Goal: Task Accomplishment & Management: Manage account settings

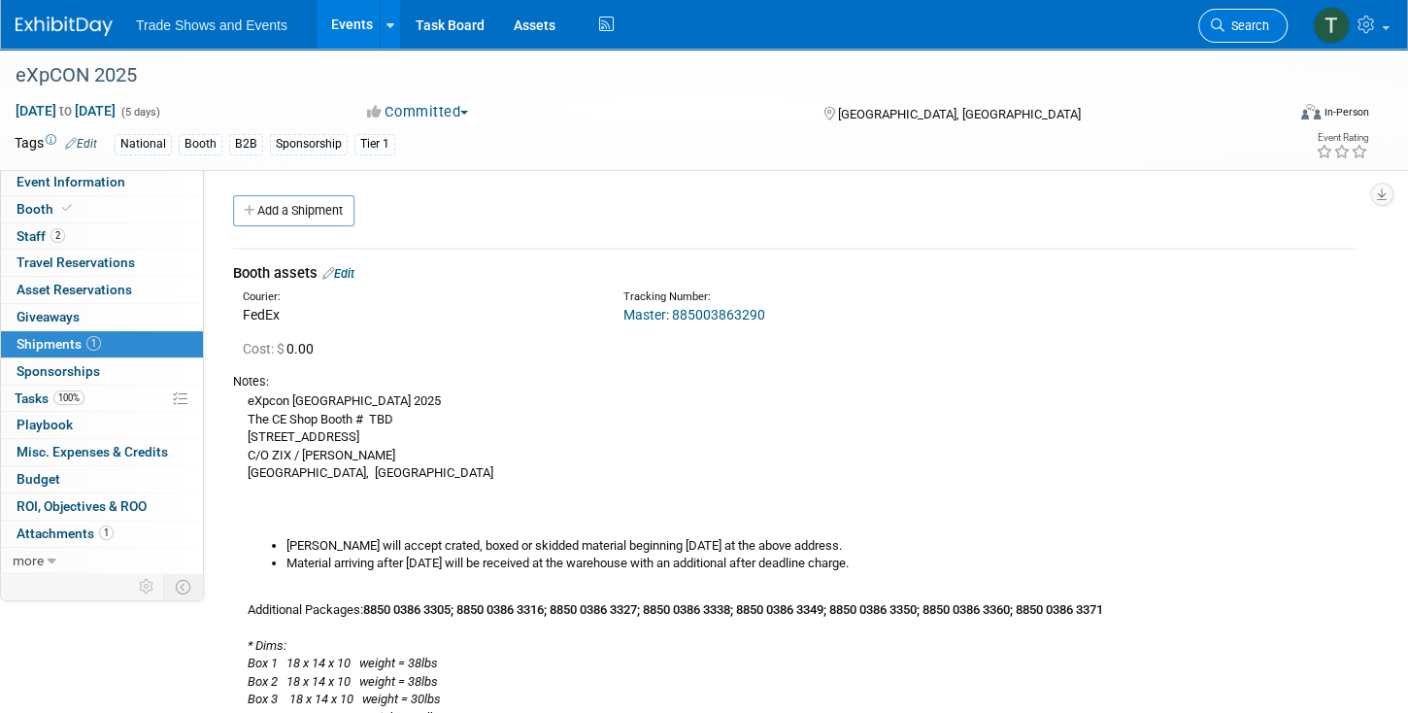
click at [1270, 25] on link "Search" at bounding box center [1242, 26] width 89 height 34
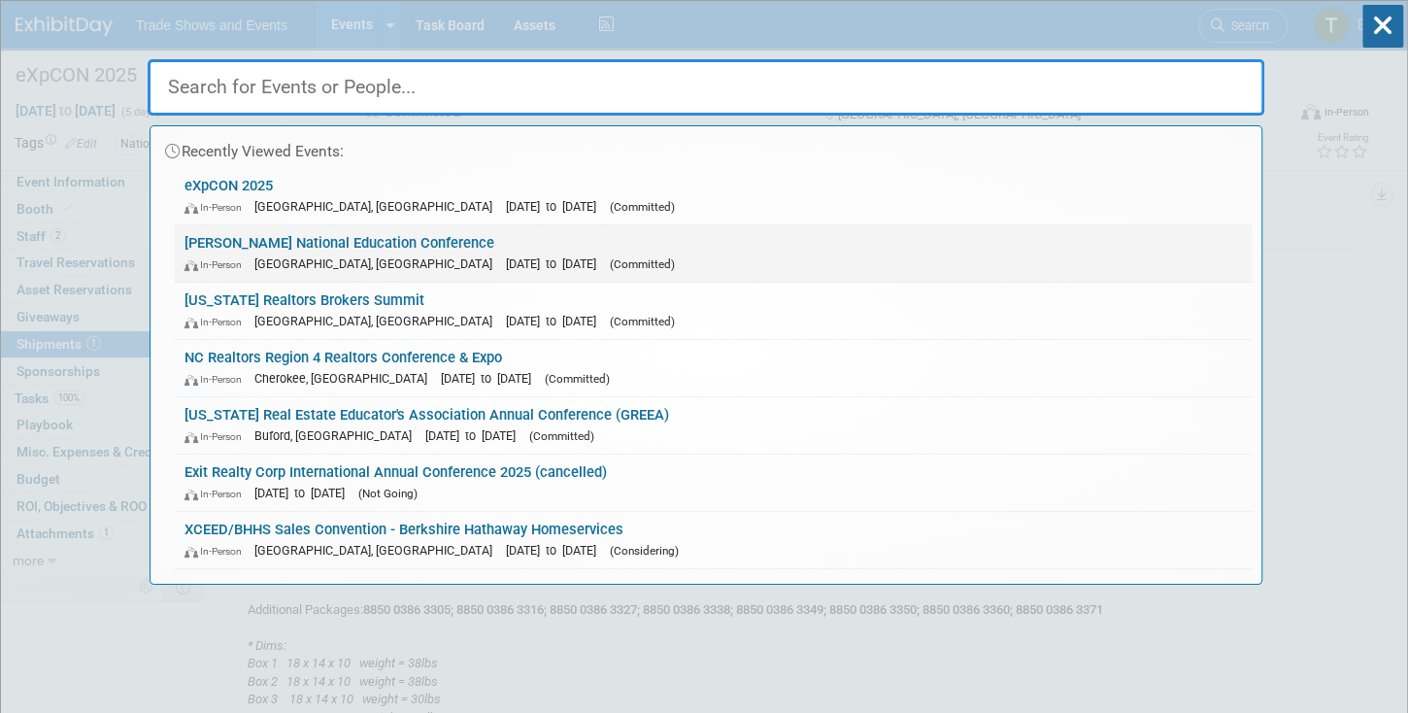
click at [291, 233] on link "[PERSON_NAME] National Education Conference In-Person [GEOGRAPHIC_DATA], [GEOGR…" at bounding box center [713, 253] width 1077 height 56
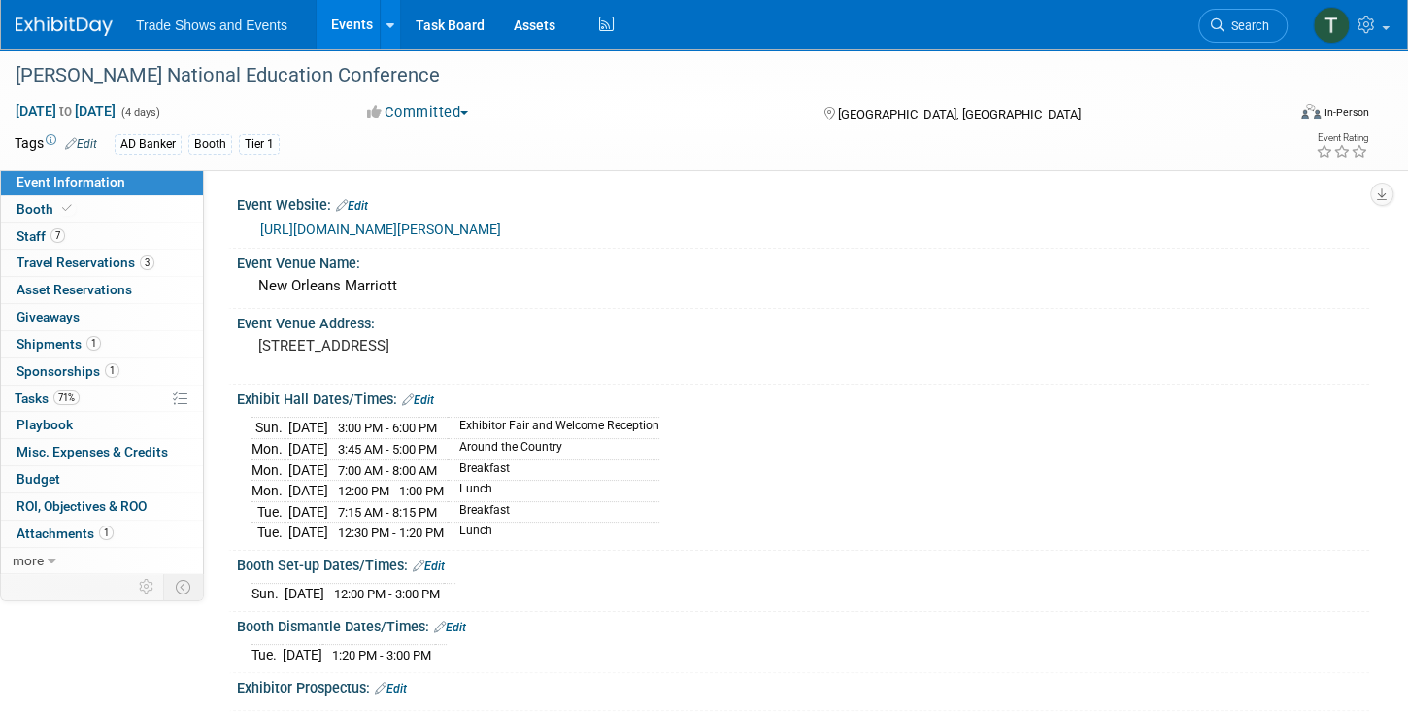
click at [108, 265] on span "Travel Reservations 3" at bounding box center [86, 262] width 138 height 16
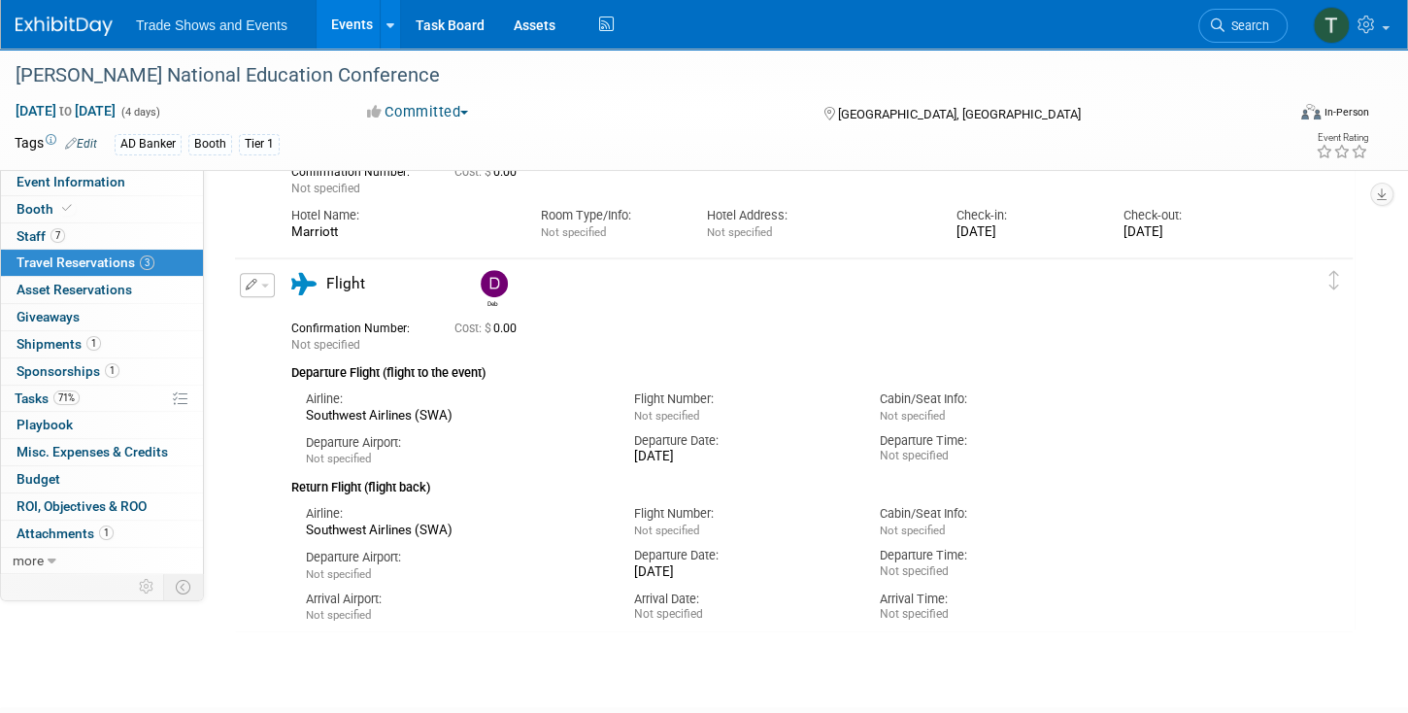
scroll to position [665, 0]
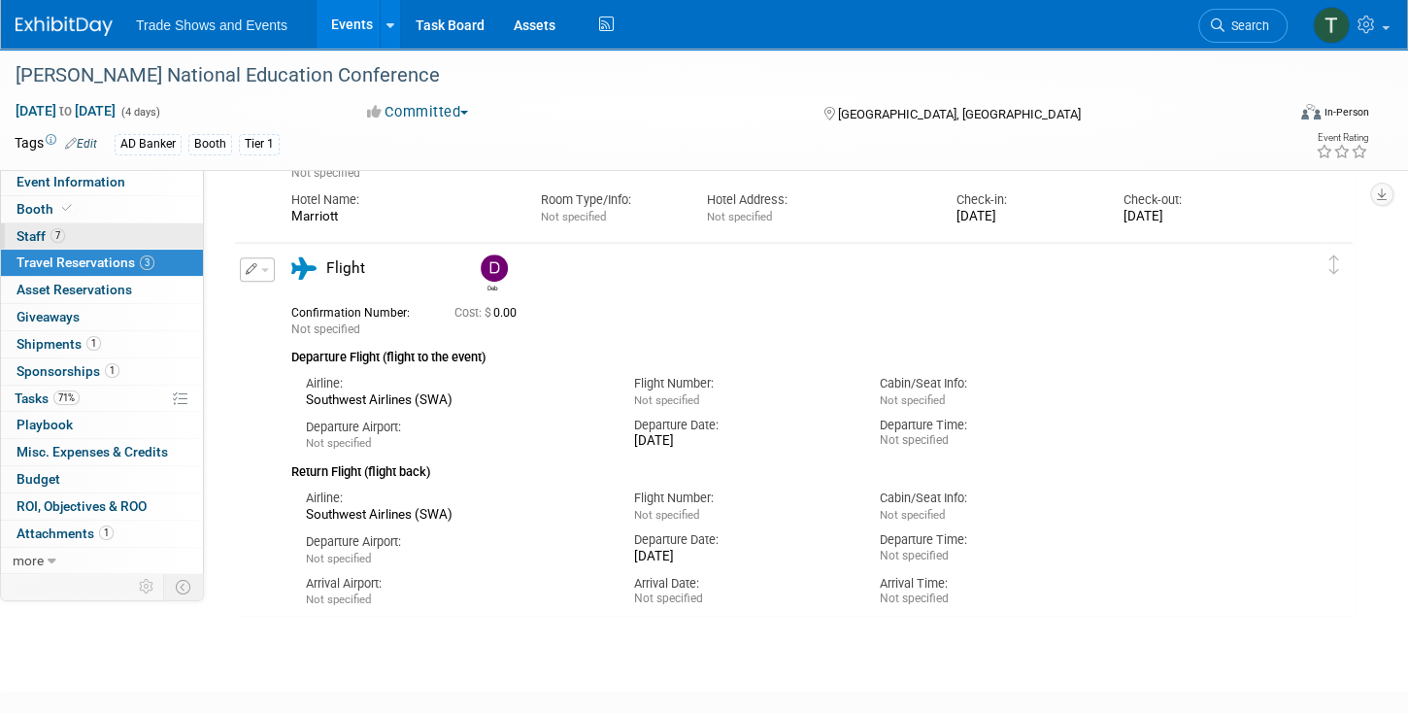
click at [51, 238] on span "7" at bounding box center [57, 235] width 15 height 15
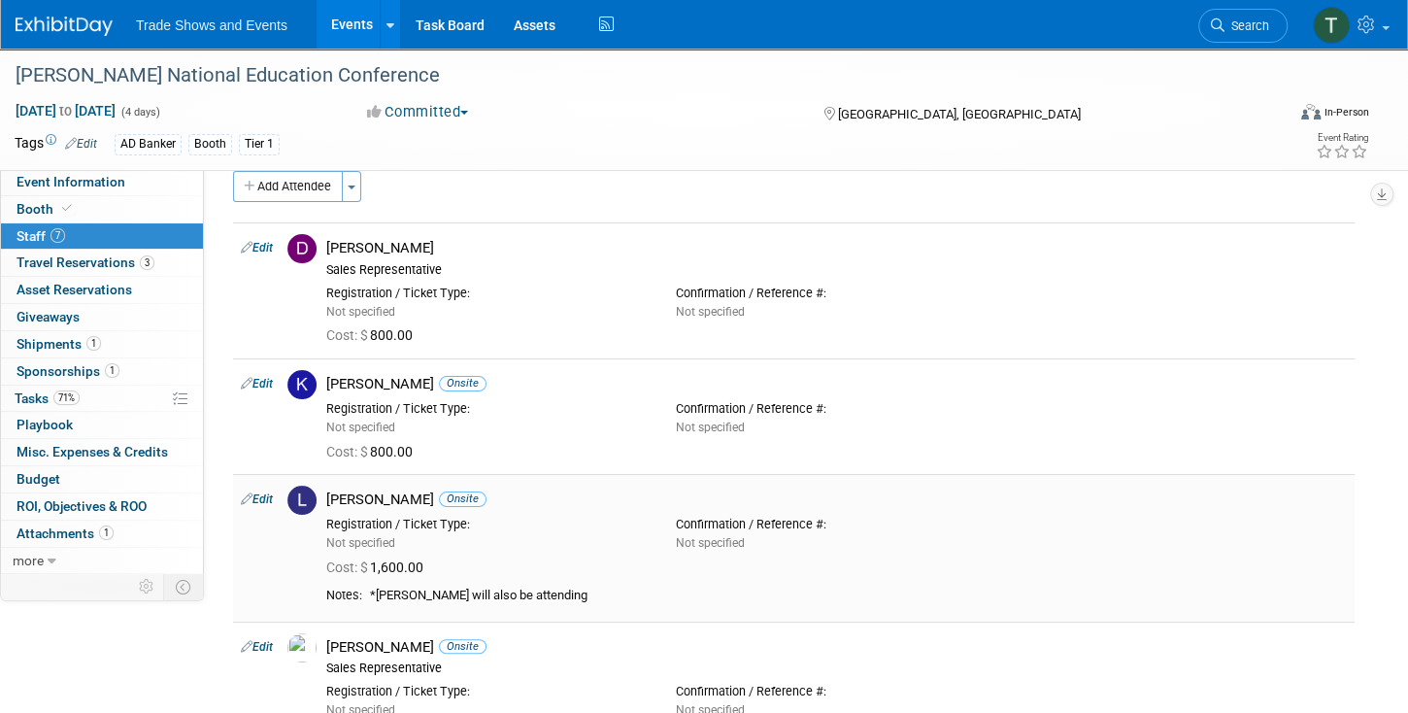
scroll to position [0, 0]
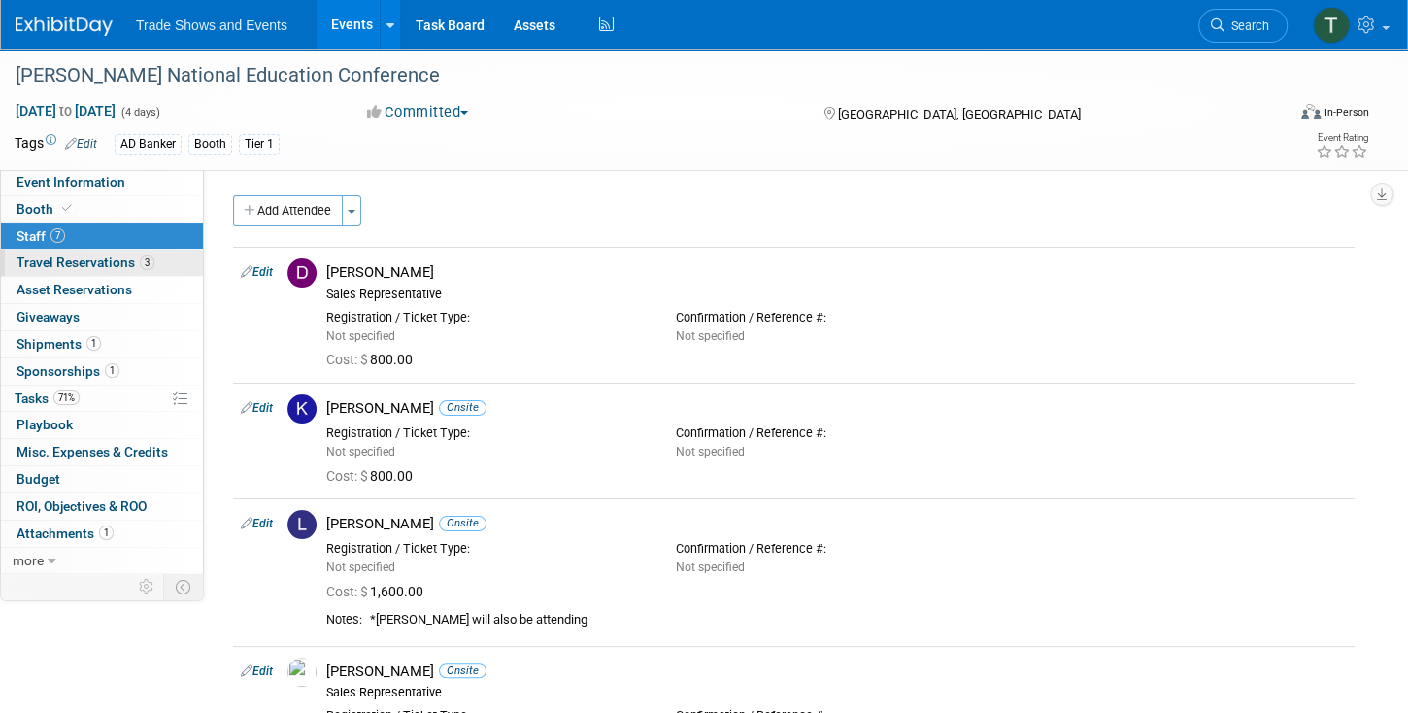
click at [121, 272] on link "3 Travel Reservations 3" at bounding box center [102, 263] width 202 height 26
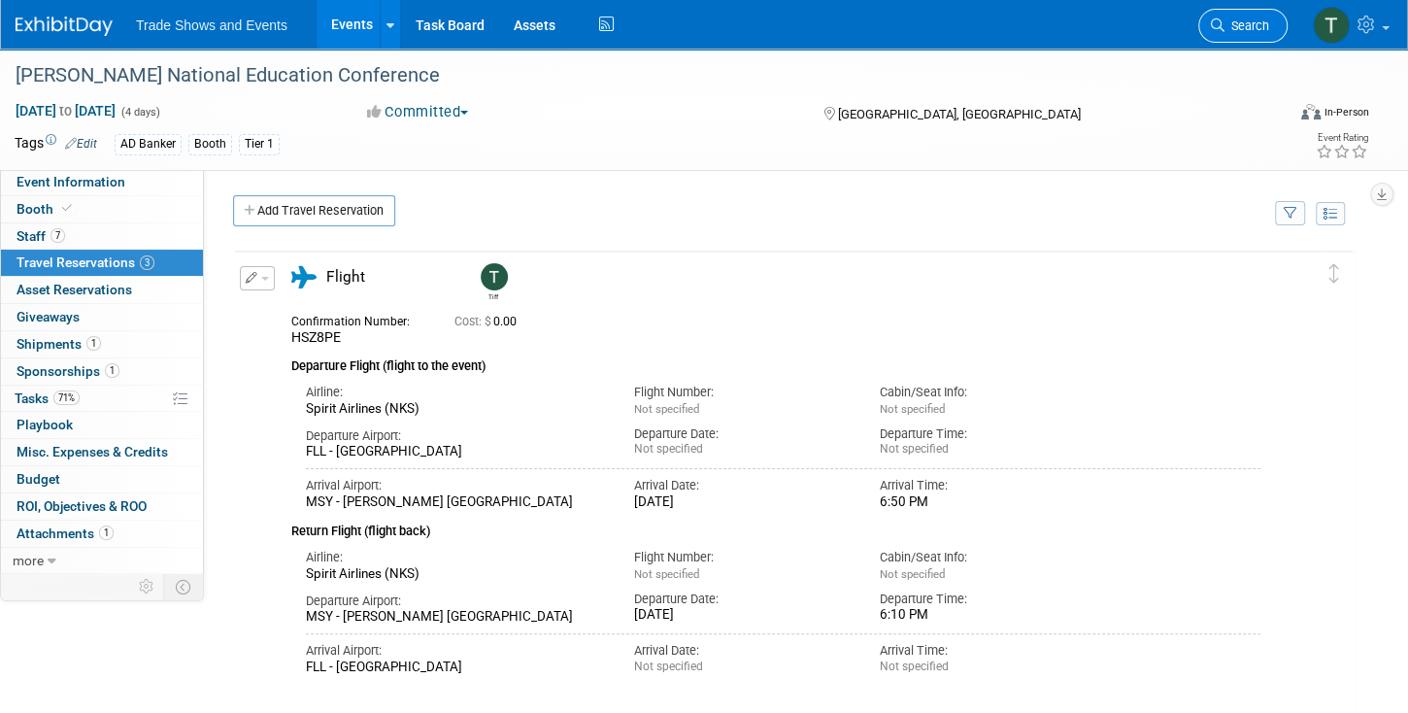
click at [1243, 18] on span "Search" at bounding box center [1247, 25] width 45 height 15
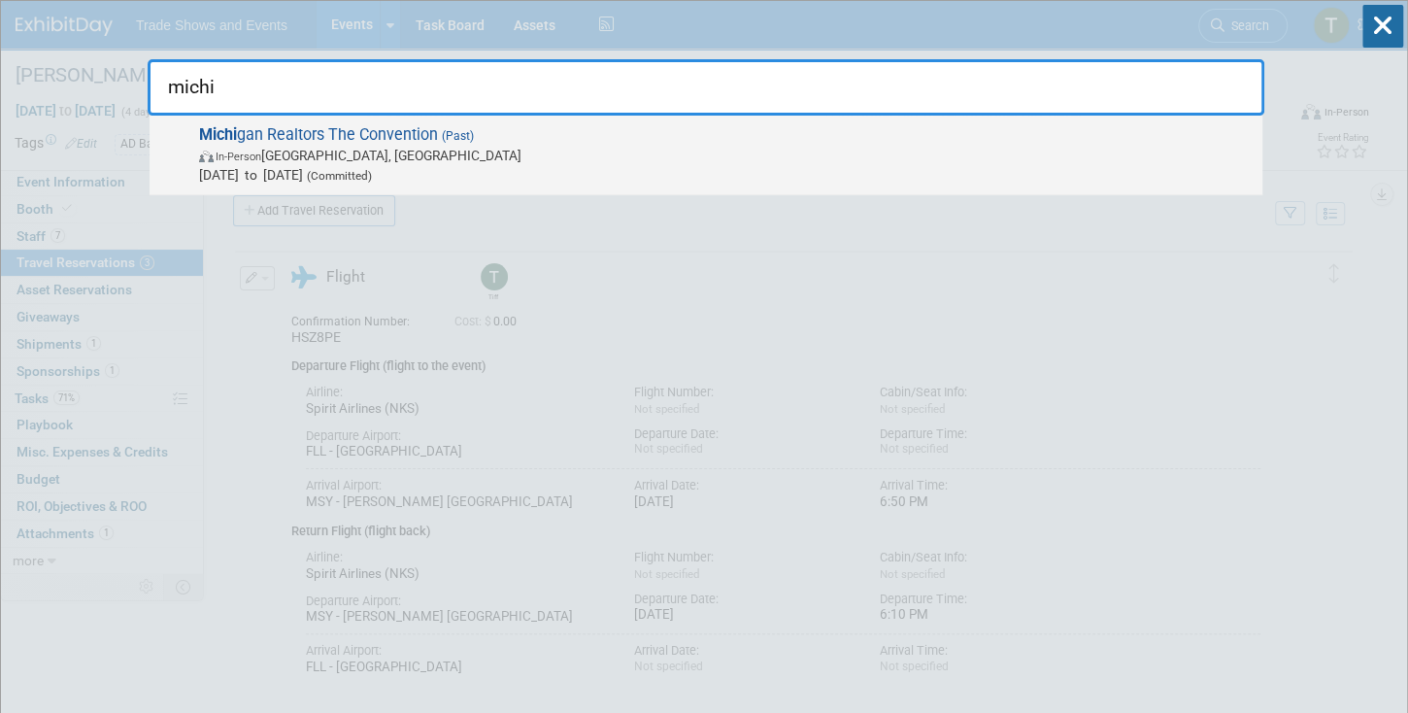
type input "michi"
click at [362, 132] on span "Michi gan Realtors The Convention (Past) In-Person Grand Rapids, MI Oct 8, 2025…" at bounding box center [722, 154] width 1059 height 59
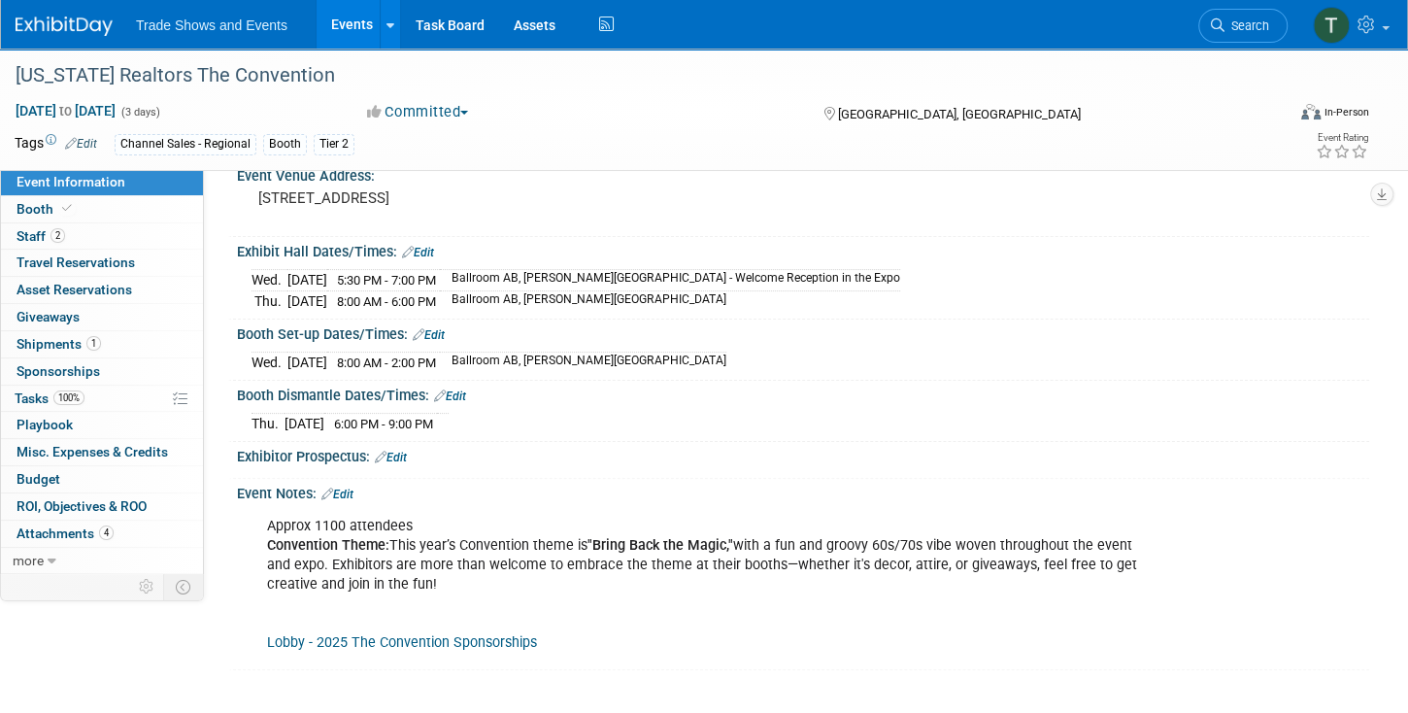
scroll to position [166, 0]
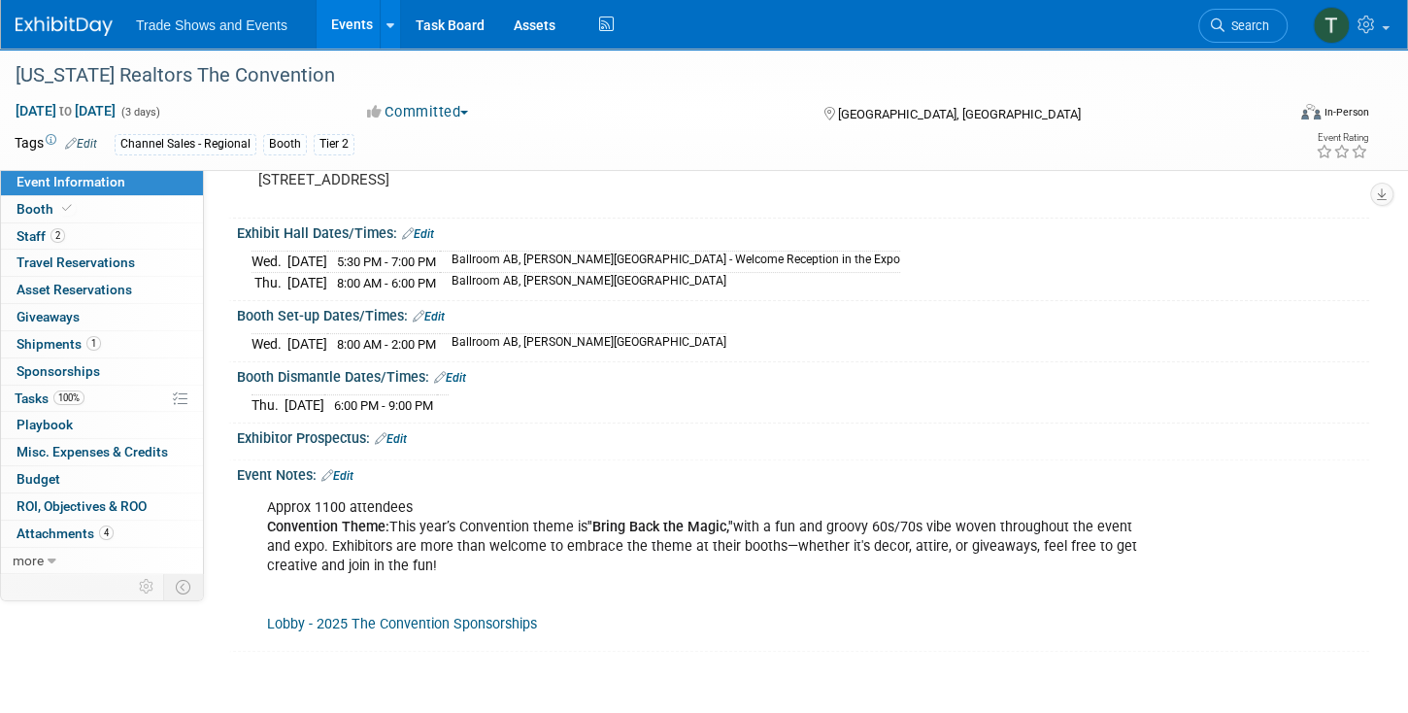
click at [346, 469] on link "Edit" at bounding box center [337, 476] width 32 height 14
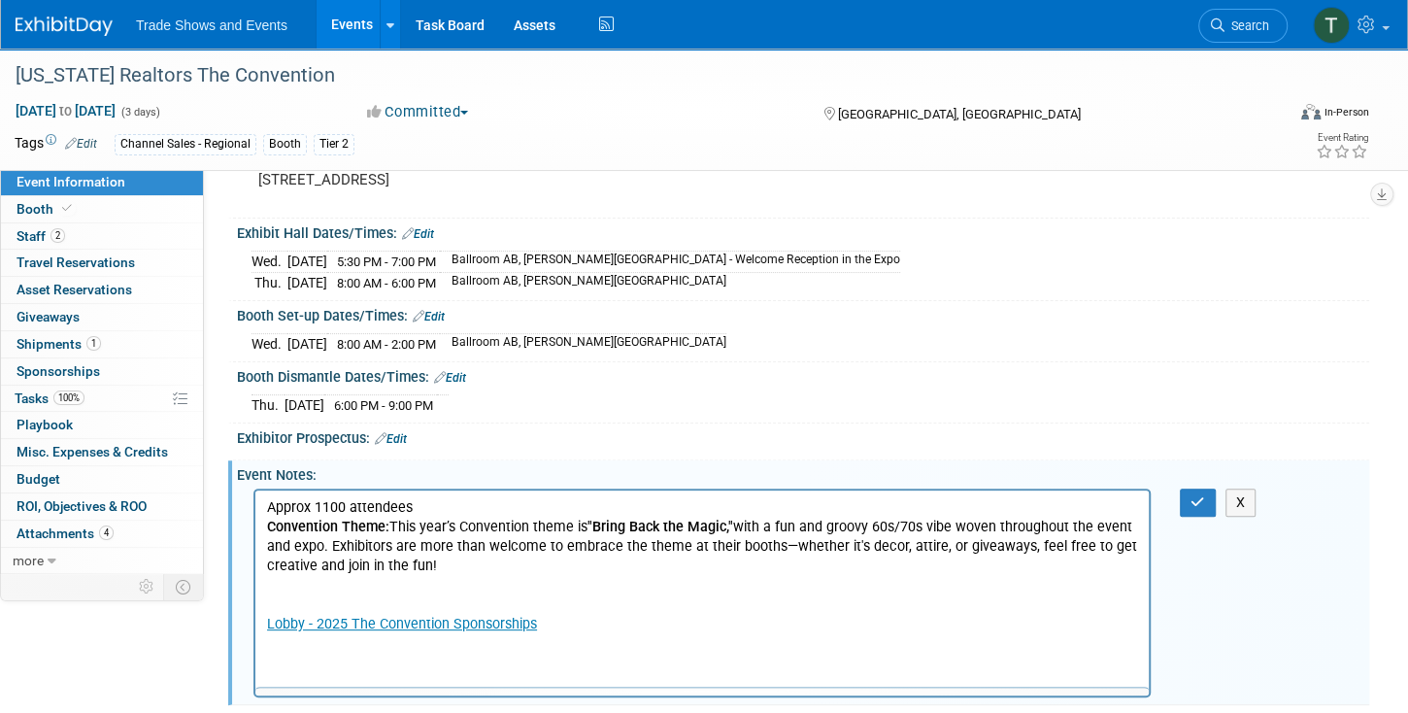
scroll to position [0, 0]
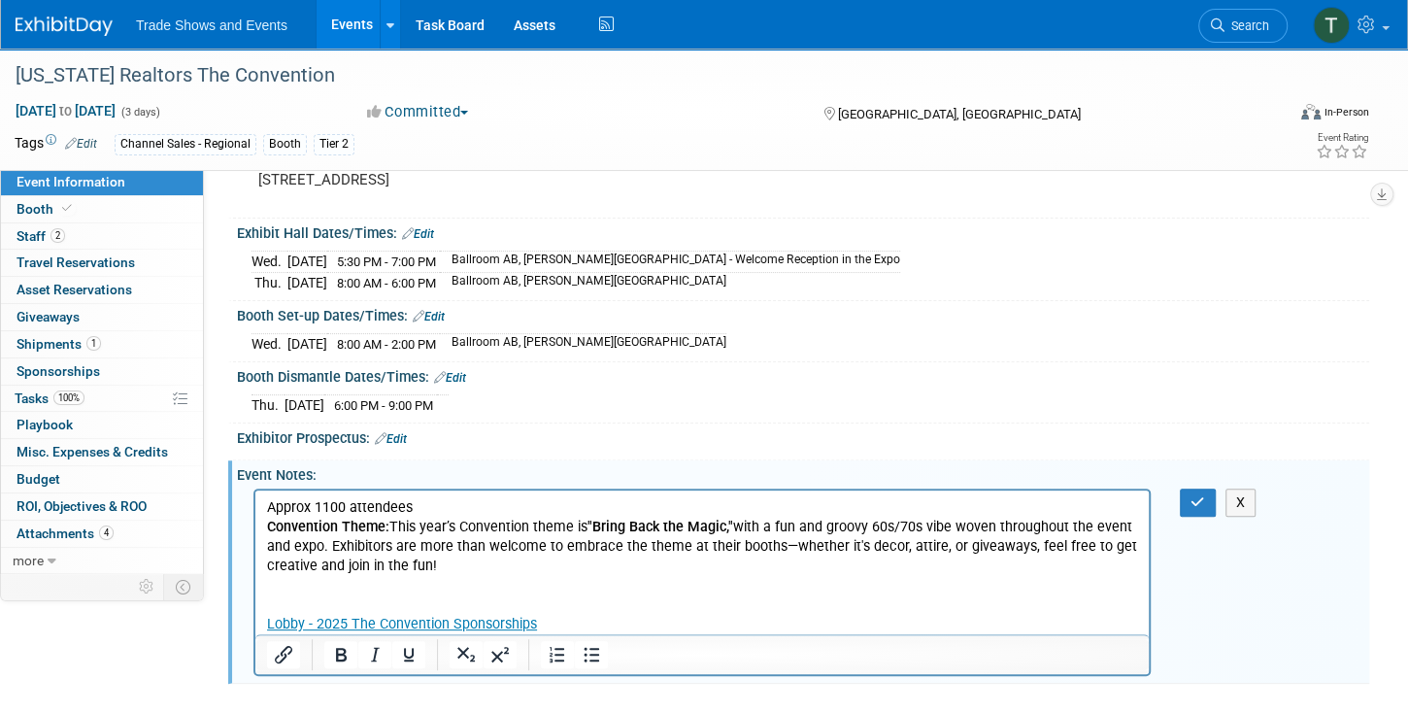
click at [480, 583] on p "Approx 1100 attendees Convention Theme: This year’s Convention theme is "Bring …" at bounding box center [702, 565] width 871 height 137
click at [588, 620] on p "Approx 1100 attendees Convention Theme: This year’s Convention theme is "Bring …" at bounding box center [702, 565] width 871 height 137
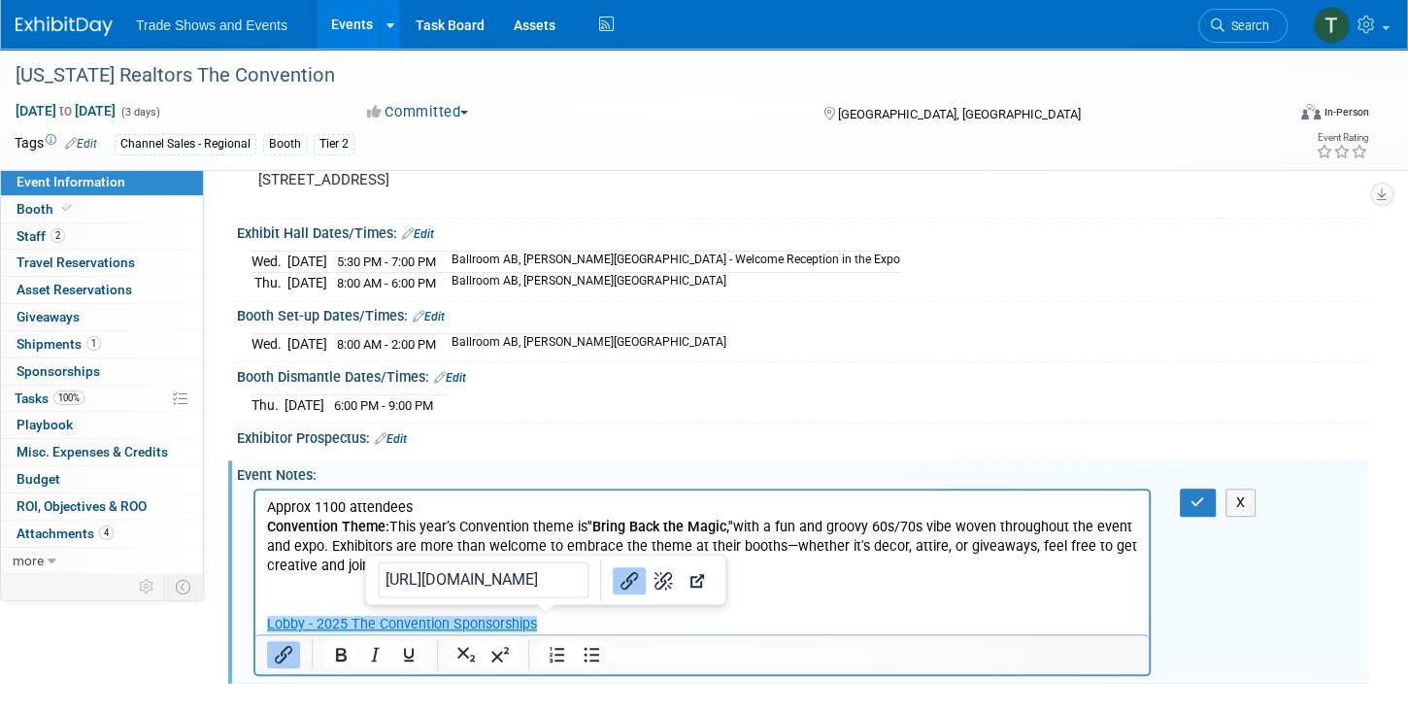
click at [587, 620] on p "Approx 1100 attendees Convention Theme: This year’s Convention theme is "Bring …" at bounding box center [702, 565] width 871 height 137
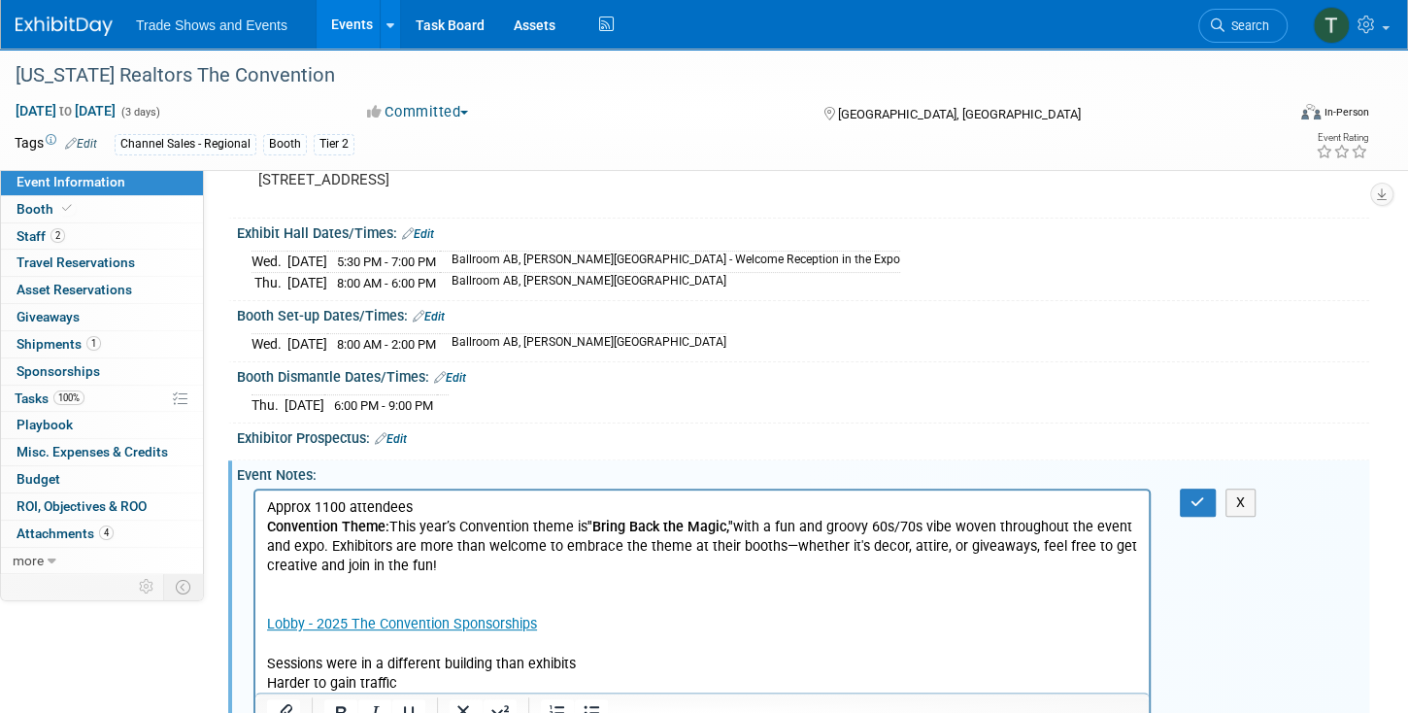
drag, startPoint x: 264, startPoint y: 660, endPoint x: 381, endPoint y: 681, distance: 118.3
click at [381, 681] on html "Approx 1100 attendees Convention Theme: This year’s Convention theme is "Bring …" at bounding box center [701, 590] width 893 height 203
drag, startPoint x: 402, startPoint y: 681, endPoint x: 249, endPoint y: 658, distance: 155.0
click at [255, 658] on html "Approx 1100 attendees Convention Theme: This year’s Convention theme is "Bring …" at bounding box center [701, 590] width 893 height 203
click at [589, 705] on icon "Bullet list" at bounding box center [591, 712] width 23 height 23
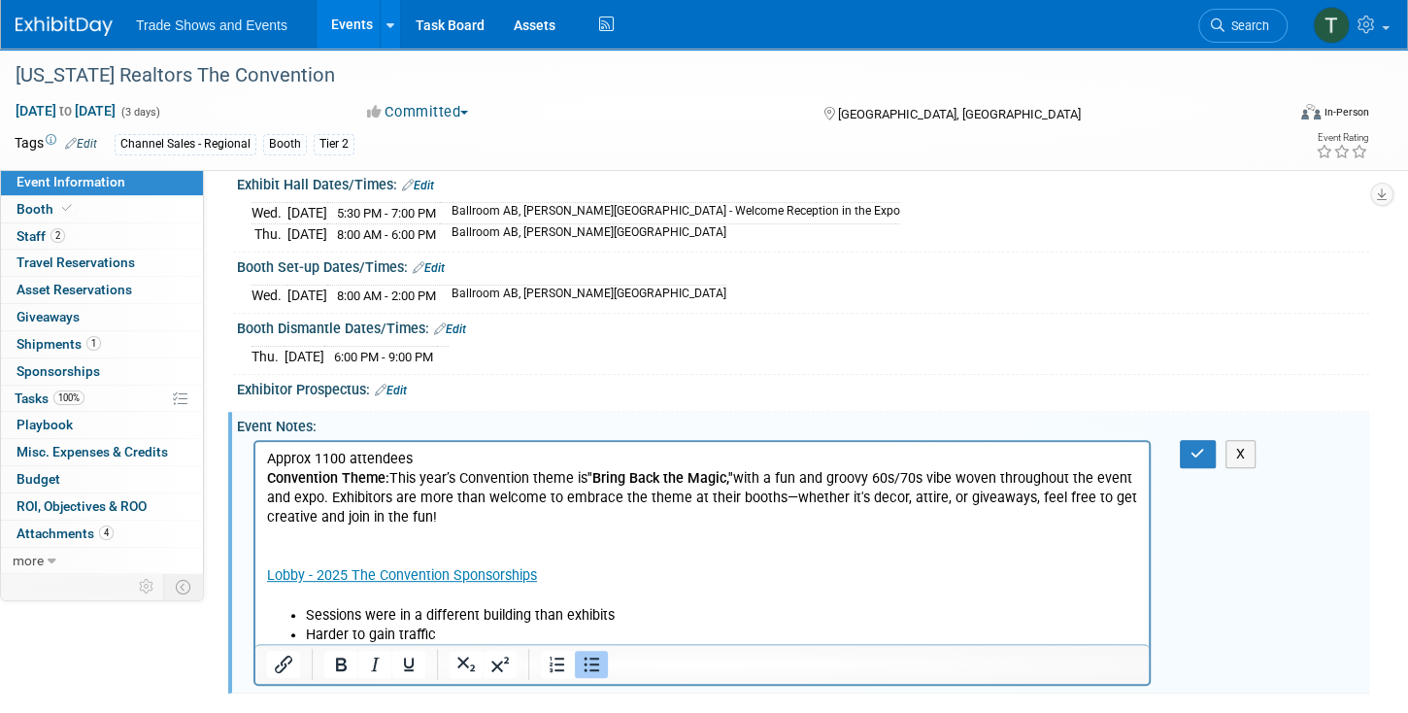
scroll to position [332, 0]
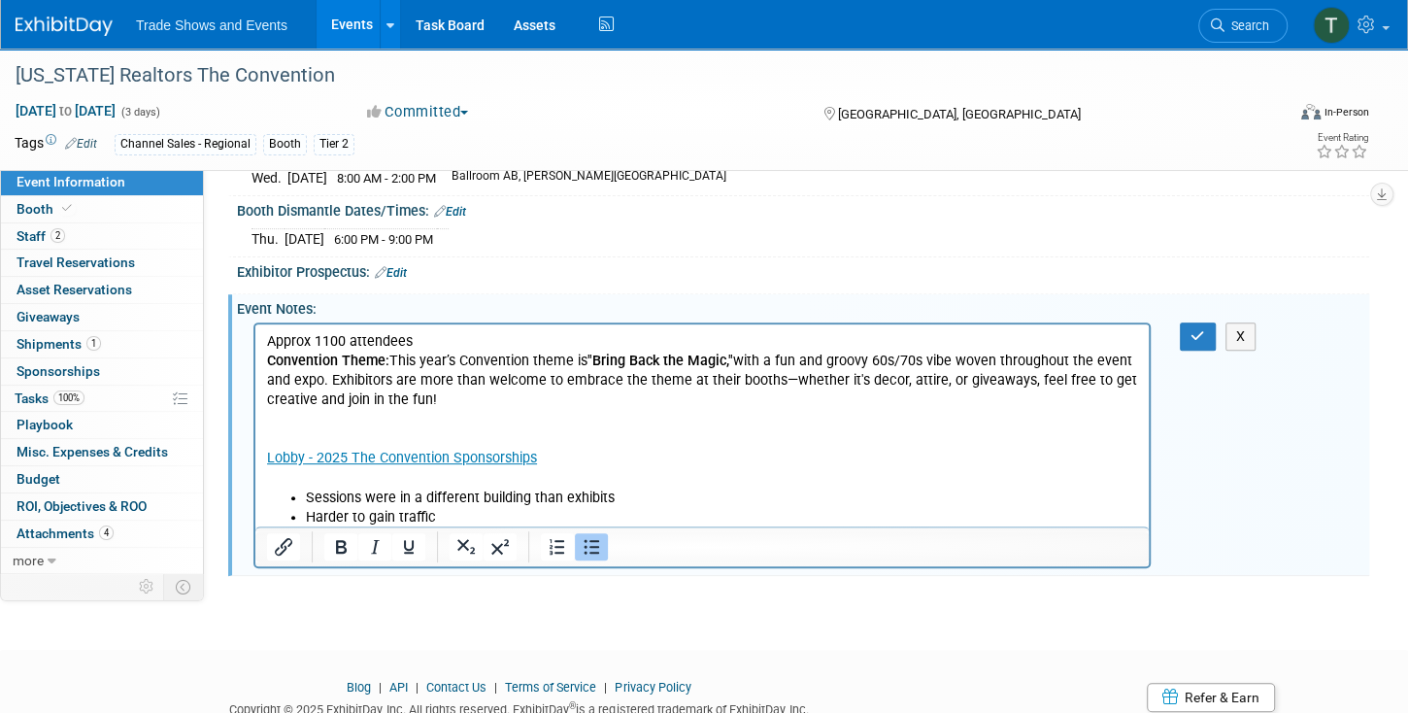
click at [487, 518] on li "Harder to gain traffic" at bounding box center [722, 516] width 832 height 19
click at [438, 520] on li "Harder to gain traffic" at bounding box center [722, 516] width 832 height 19
click at [305, 428] on p "Approx 1100 attendees Convention Theme: This year’s Convention theme is "Bring …" at bounding box center [702, 399] width 871 height 137
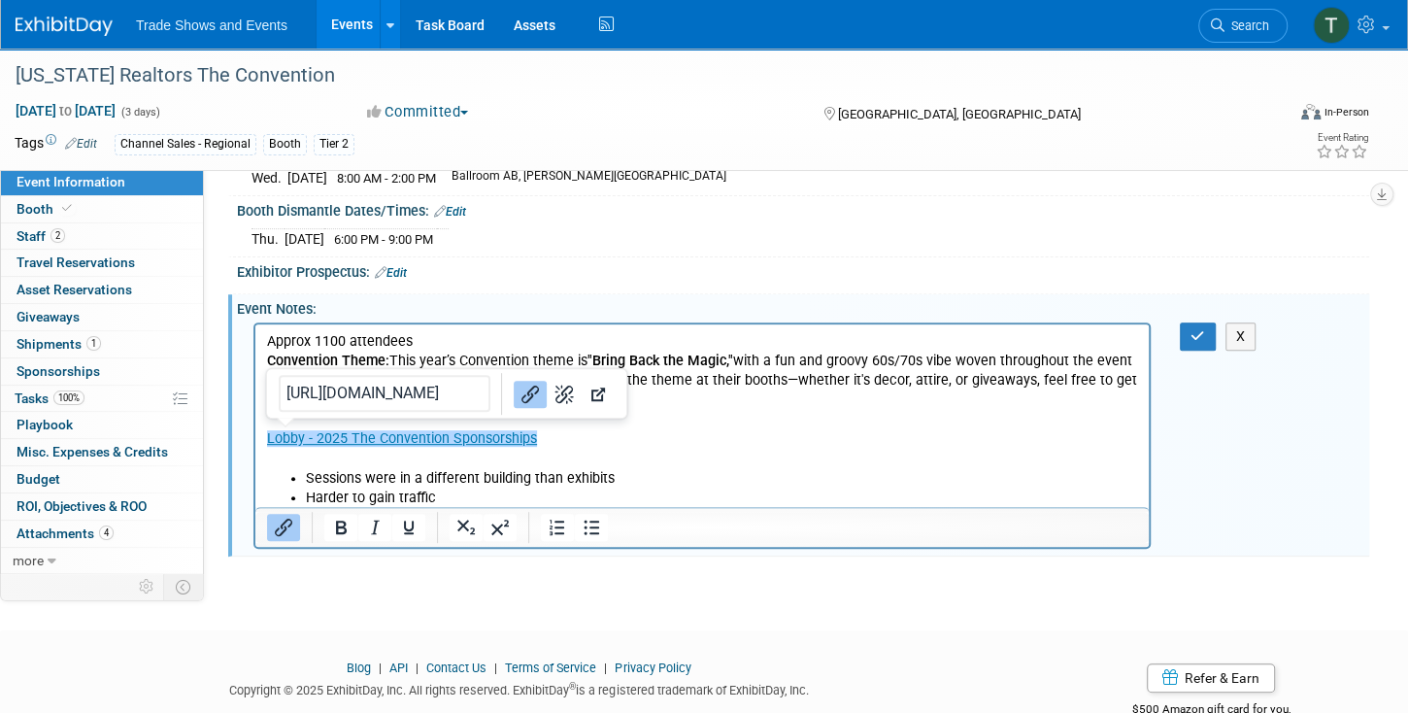
click at [471, 492] on li "Harder to gain traffic" at bounding box center [722, 496] width 832 height 19
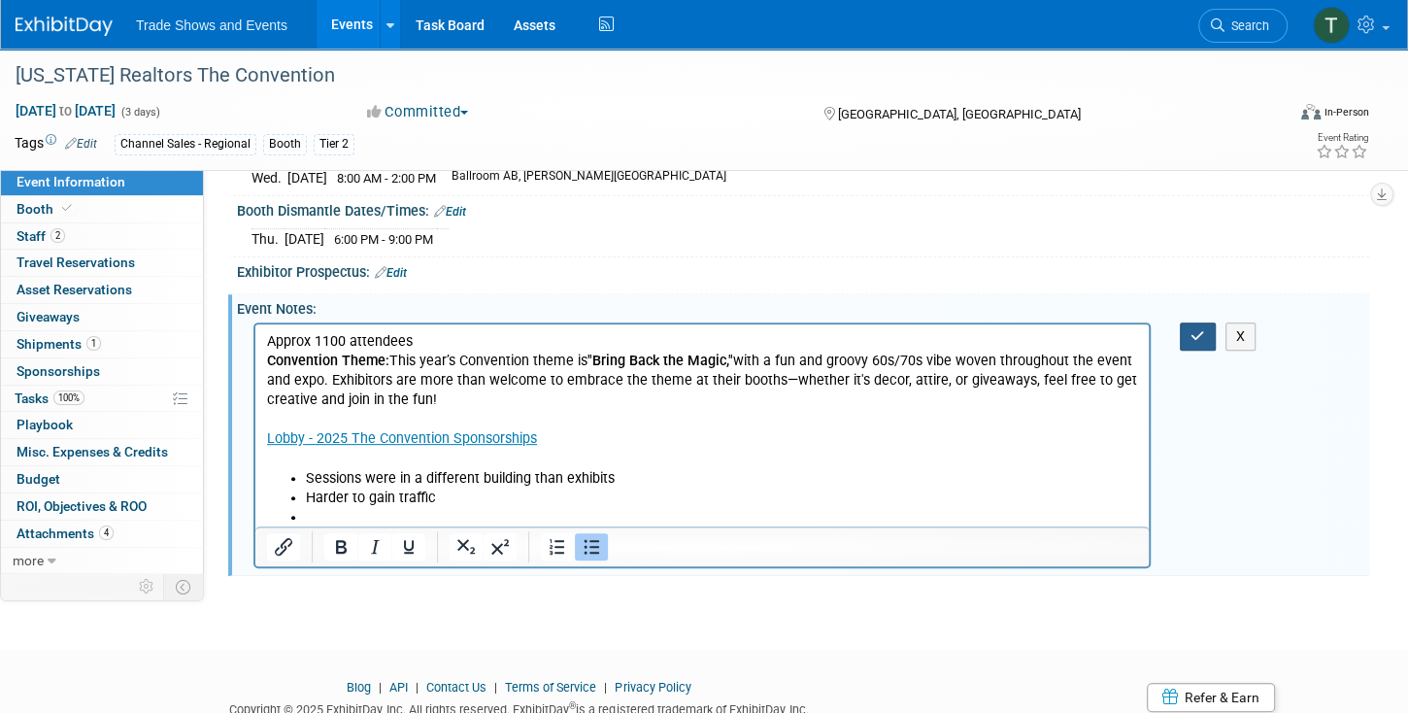
click at [1204, 323] on button "button" at bounding box center [1198, 336] width 36 height 28
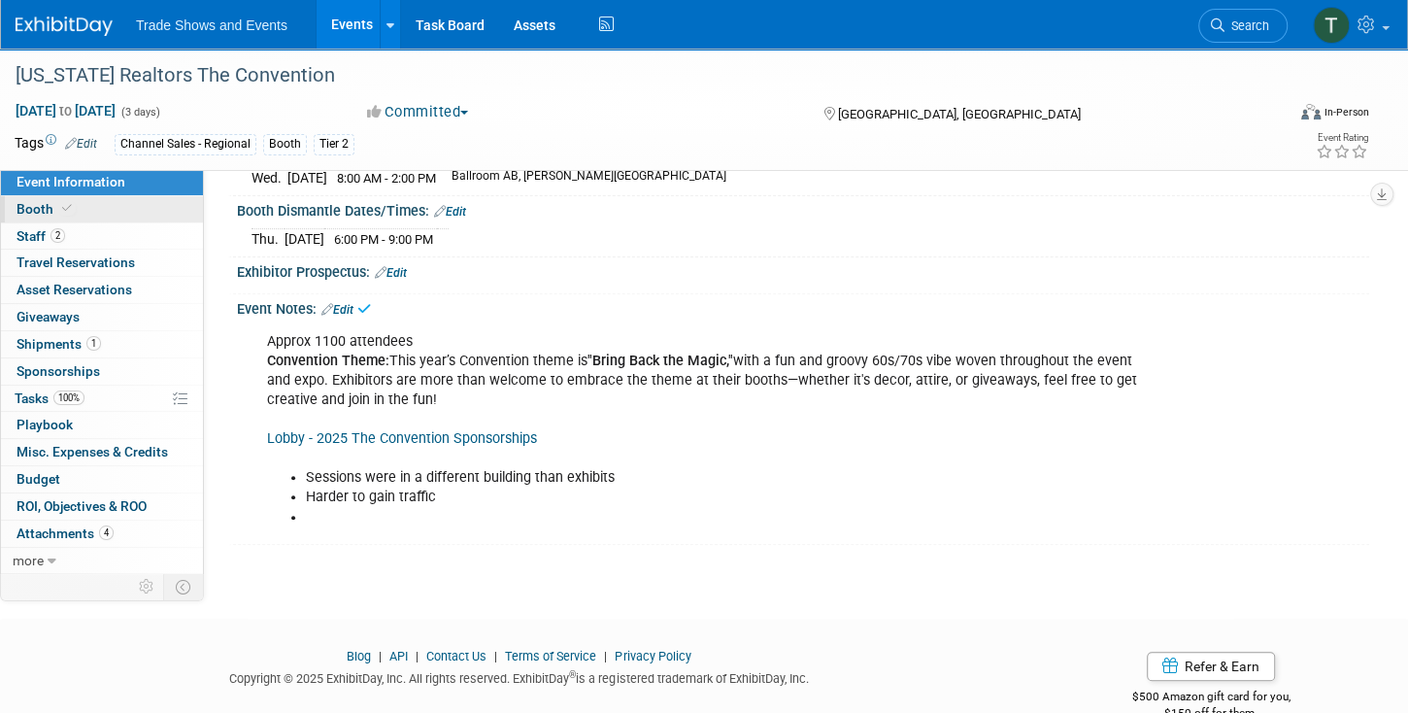
click at [96, 206] on link "Booth" at bounding box center [102, 209] width 202 height 26
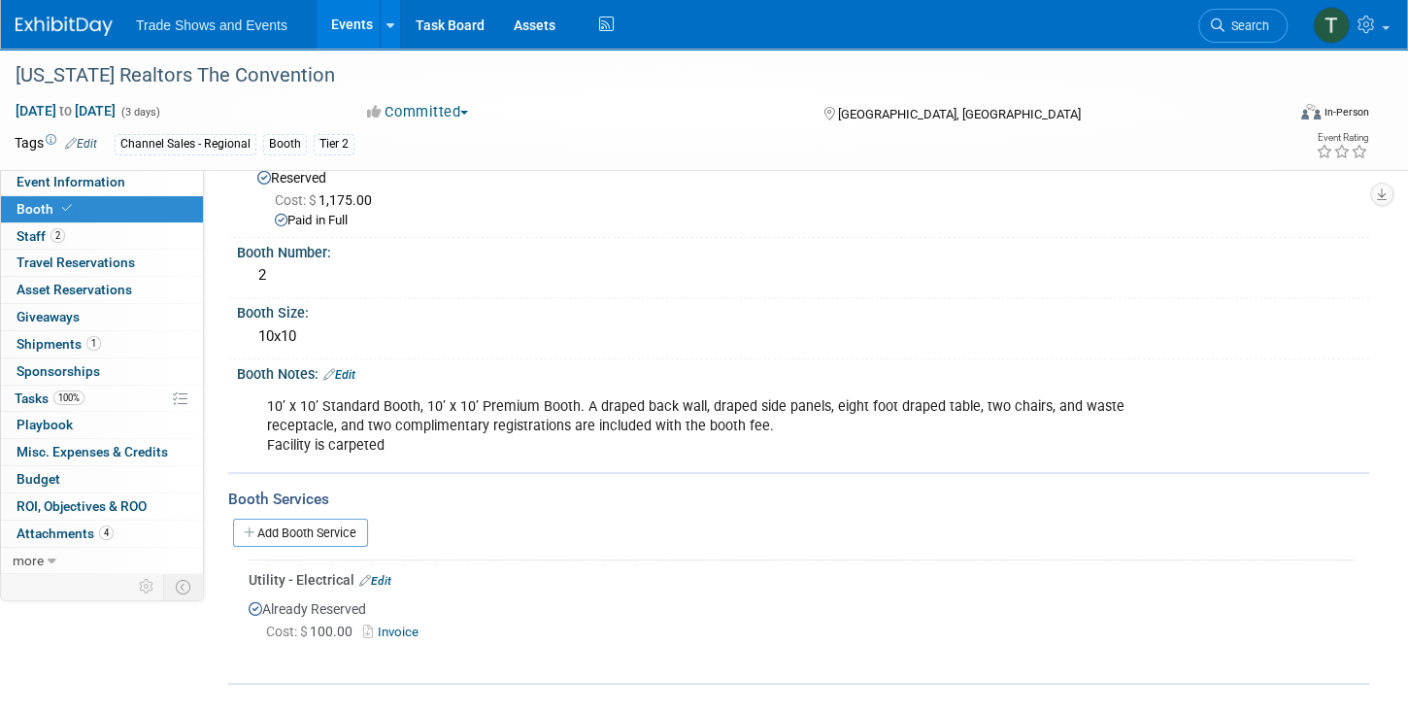
scroll to position [0, 0]
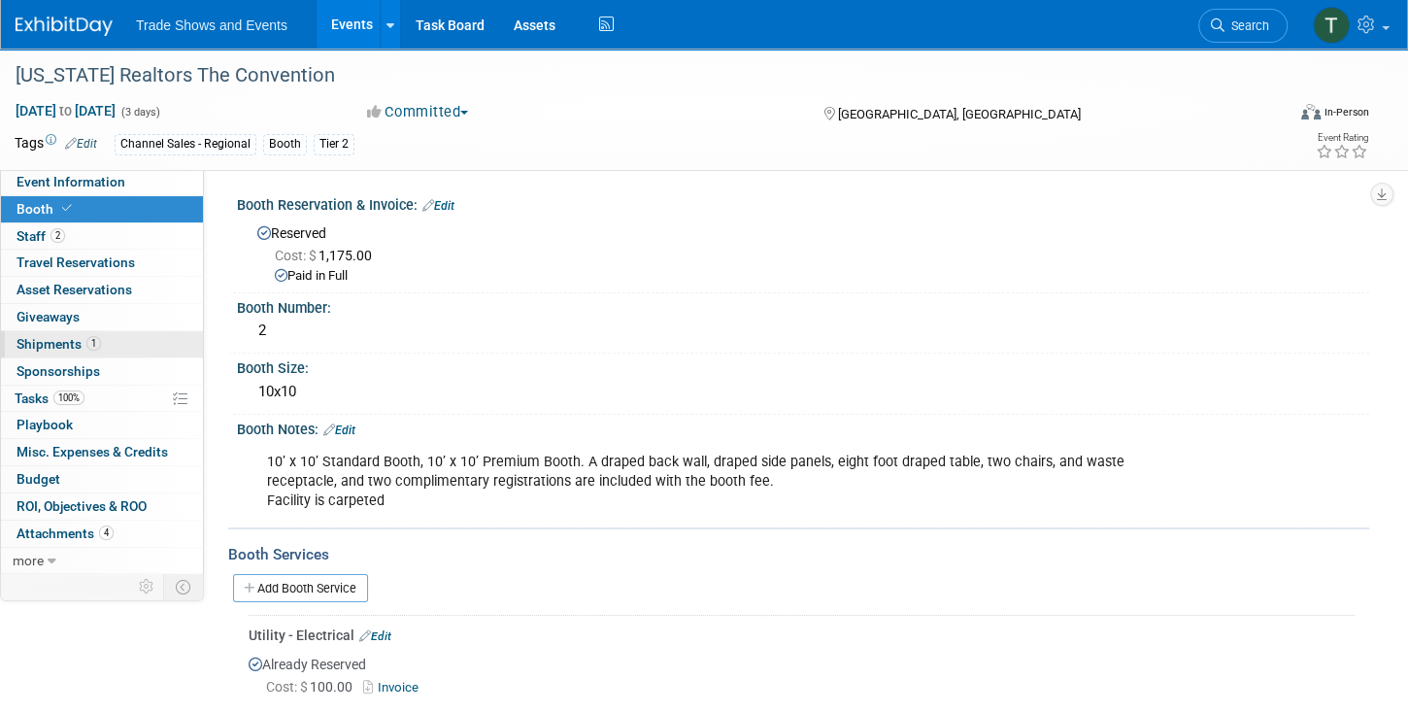
click at [69, 350] on link "1 Shipments 1" at bounding box center [102, 344] width 202 height 26
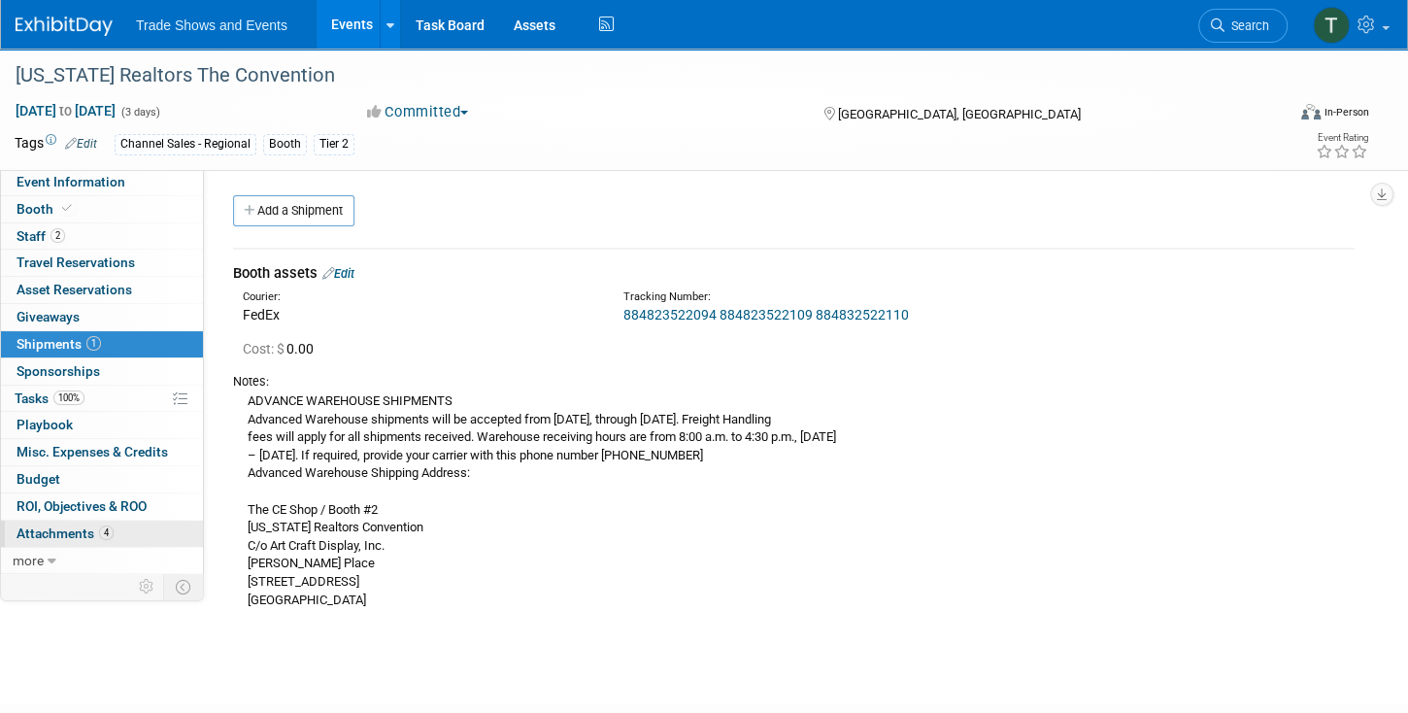
click at [76, 529] on span "Attachments 4" at bounding box center [65, 533] width 97 height 16
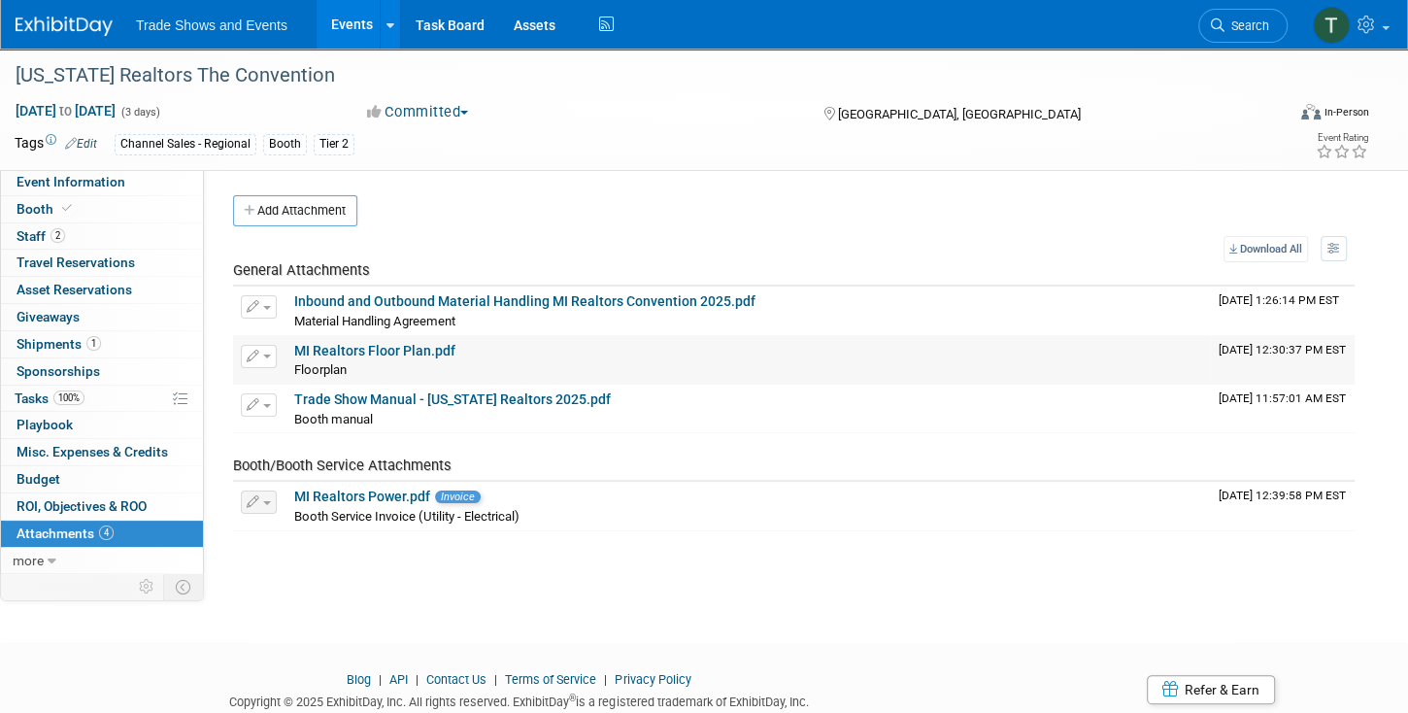
click at [362, 346] on link "MI Realtors Floor Plan.pdf" at bounding box center [374, 351] width 161 height 16
click at [75, 182] on span "Event Information" at bounding box center [71, 182] width 109 height 16
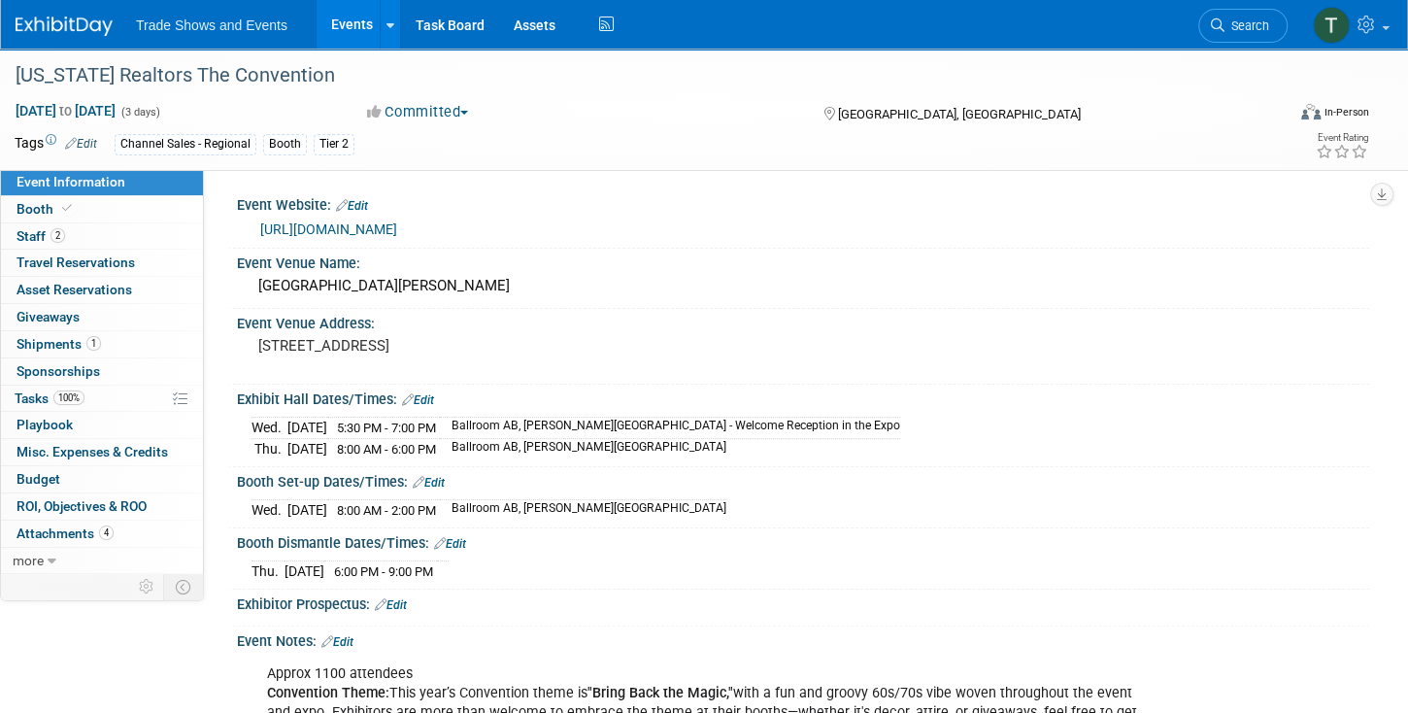
scroll to position [111, 0]
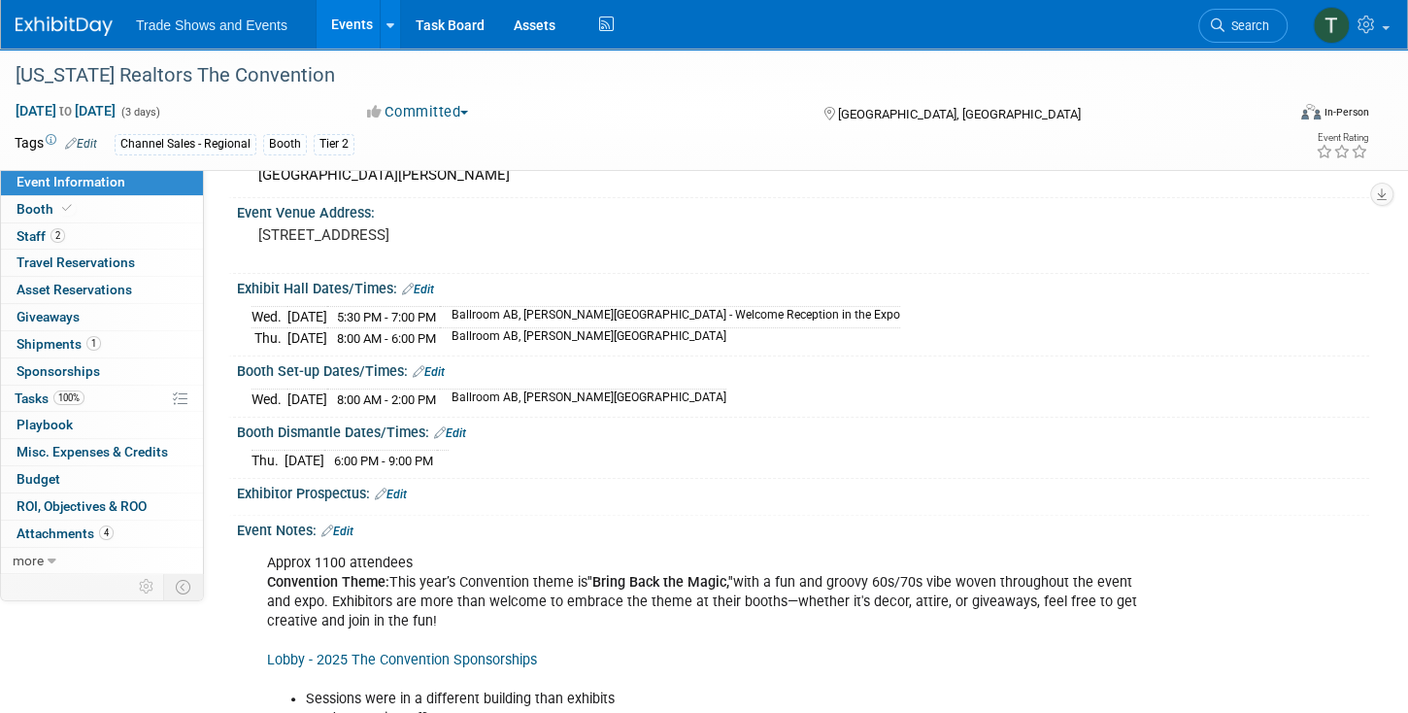
click at [353, 524] on link "Edit" at bounding box center [337, 531] width 32 height 14
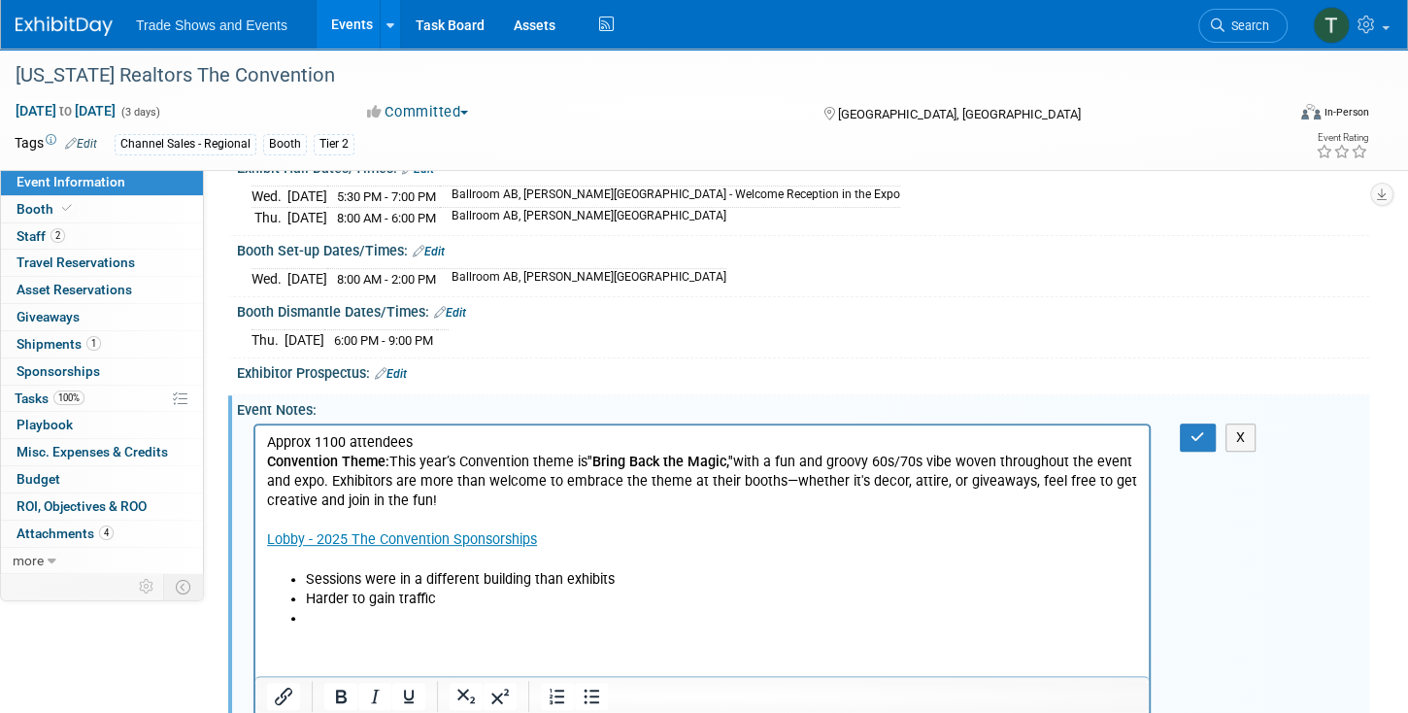
scroll to position [277, 0]
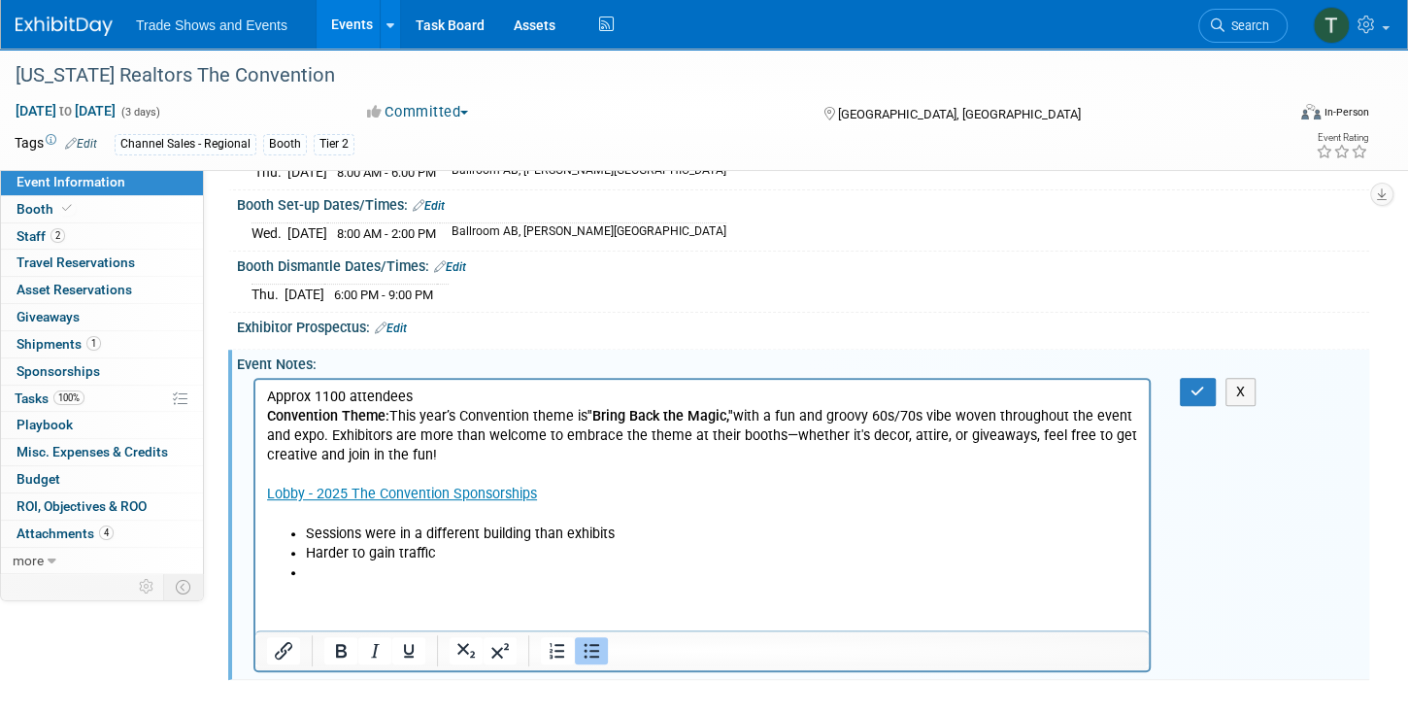
click at [323, 569] on li "Rich Text Area. Press ALT-0 for help." at bounding box center [722, 571] width 832 height 19
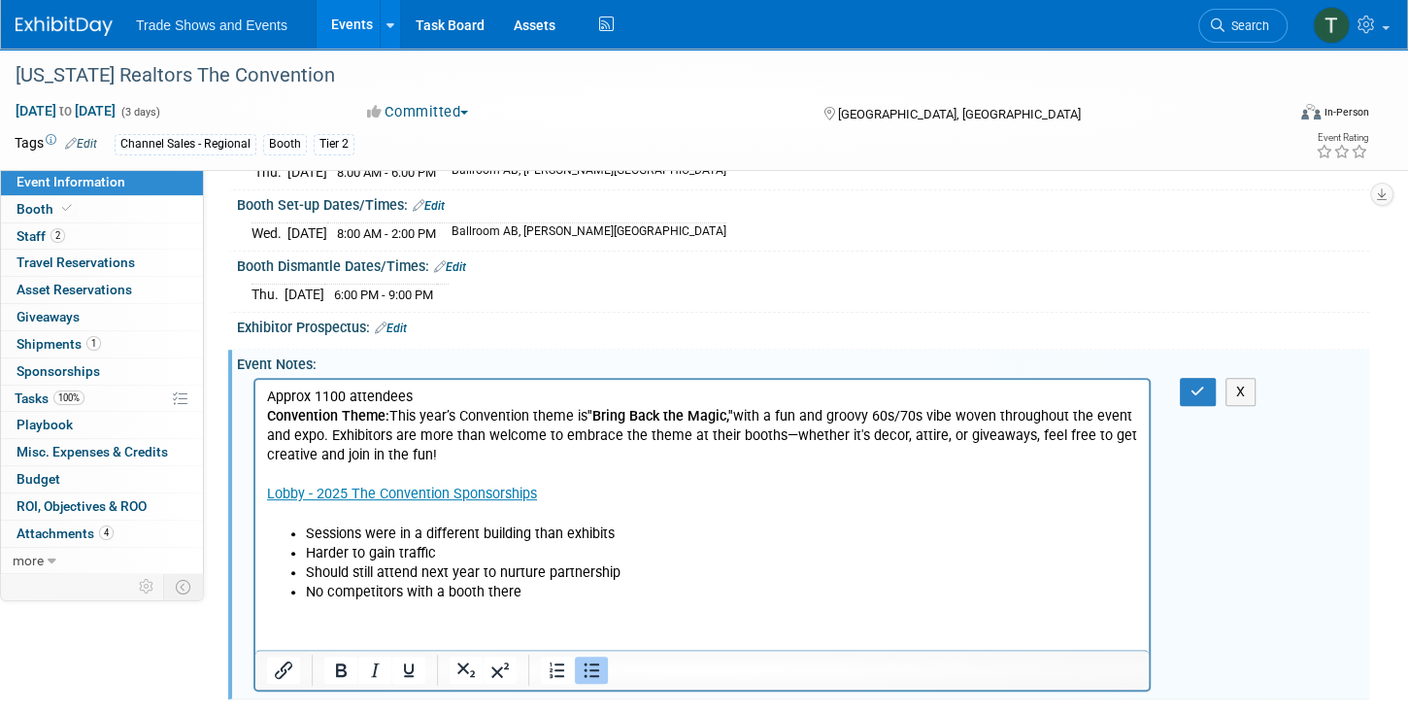
click at [451, 550] on li "Harder to gain traffic" at bounding box center [722, 552] width 832 height 19
click at [308, 548] on li "Harder to gain traffic" at bounding box center [722, 552] width 832 height 19
click at [487, 552] on li "Harder to gain traffic" at bounding box center [741, 552] width 793 height 19
click at [1195, 386] on icon "button" at bounding box center [1198, 392] width 15 height 14
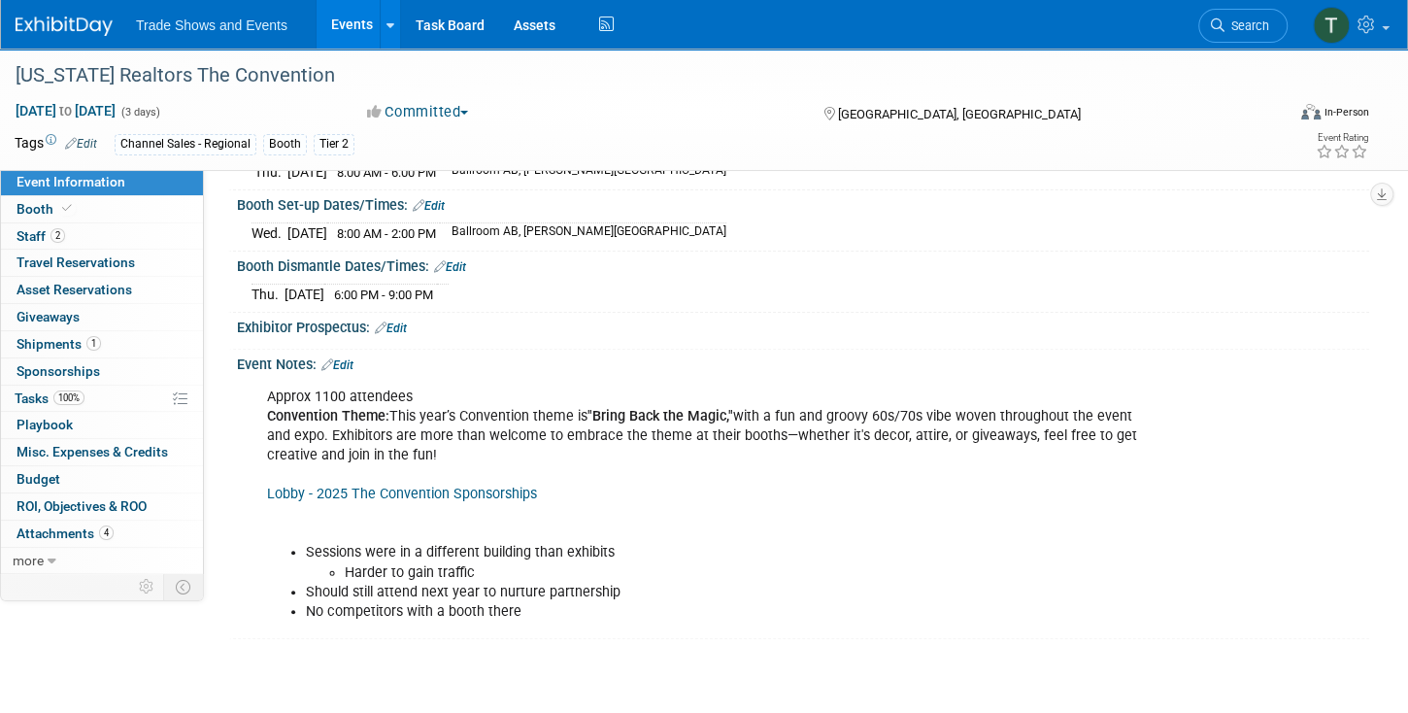
click at [344, 358] on link "Edit" at bounding box center [337, 365] width 32 height 14
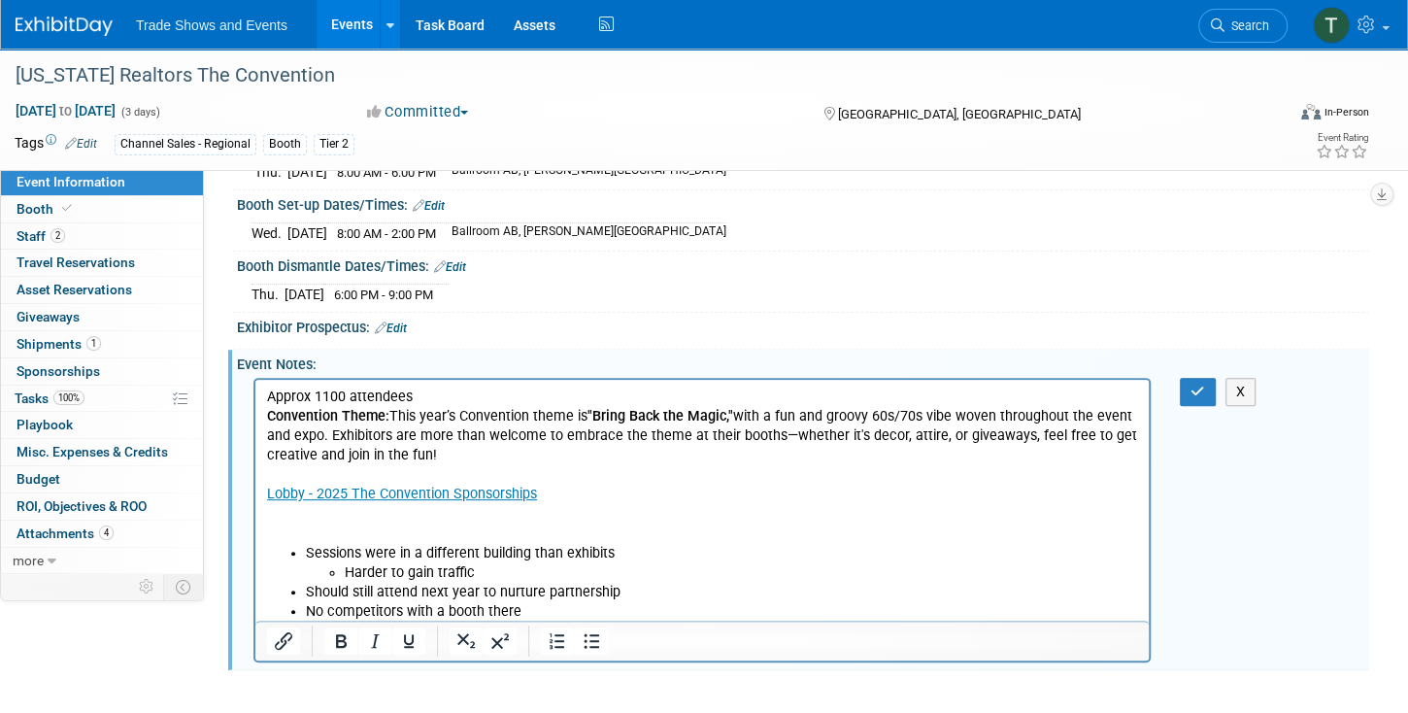
scroll to position [0, 0]
click at [557, 610] on li "No competitors with a booth there" at bounding box center [722, 610] width 832 height 19
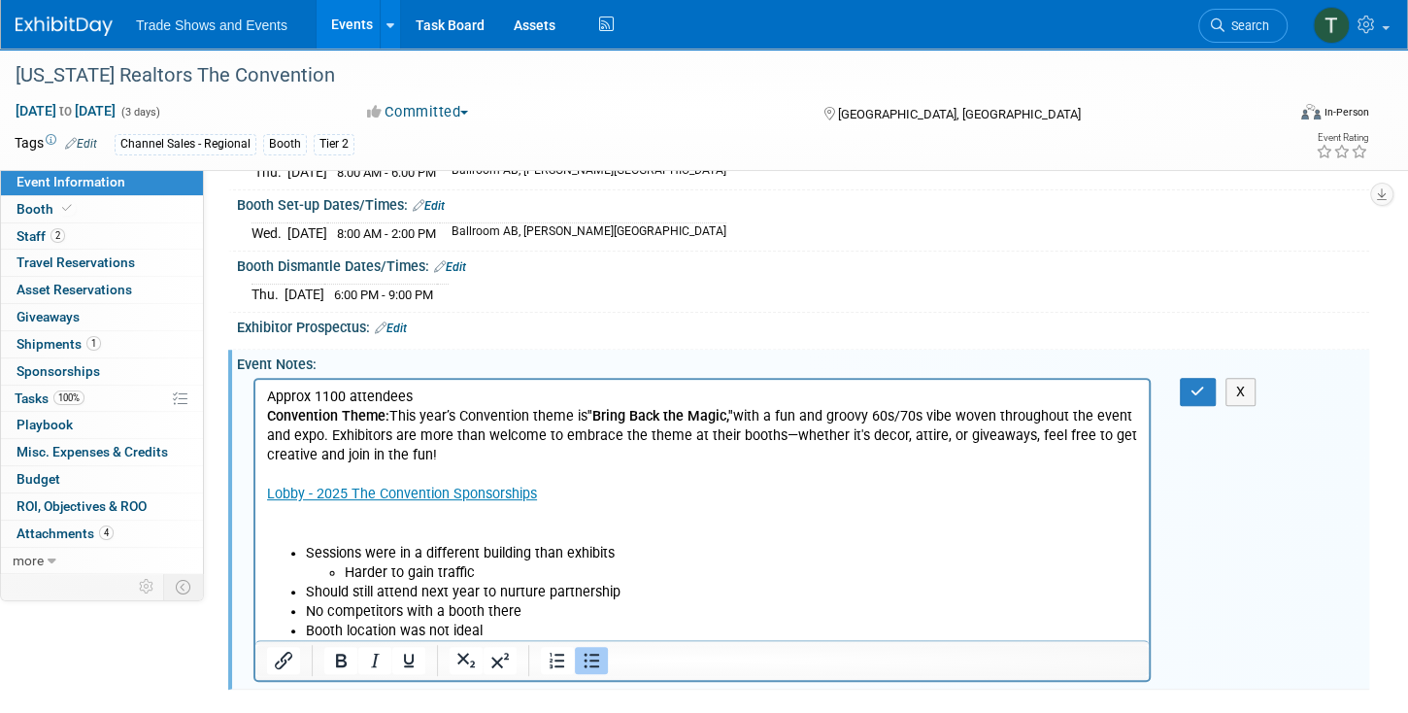
click at [277, 532] on p "Approx 1100 attendees Convention Theme: This year’s Convention theme is "Bring …" at bounding box center [702, 464] width 871 height 156
click at [511, 632] on li "Booth location was not ideal" at bounding box center [722, 630] width 832 height 19
click at [1193, 385] on icon "button" at bounding box center [1198, 392] width 15 height 14
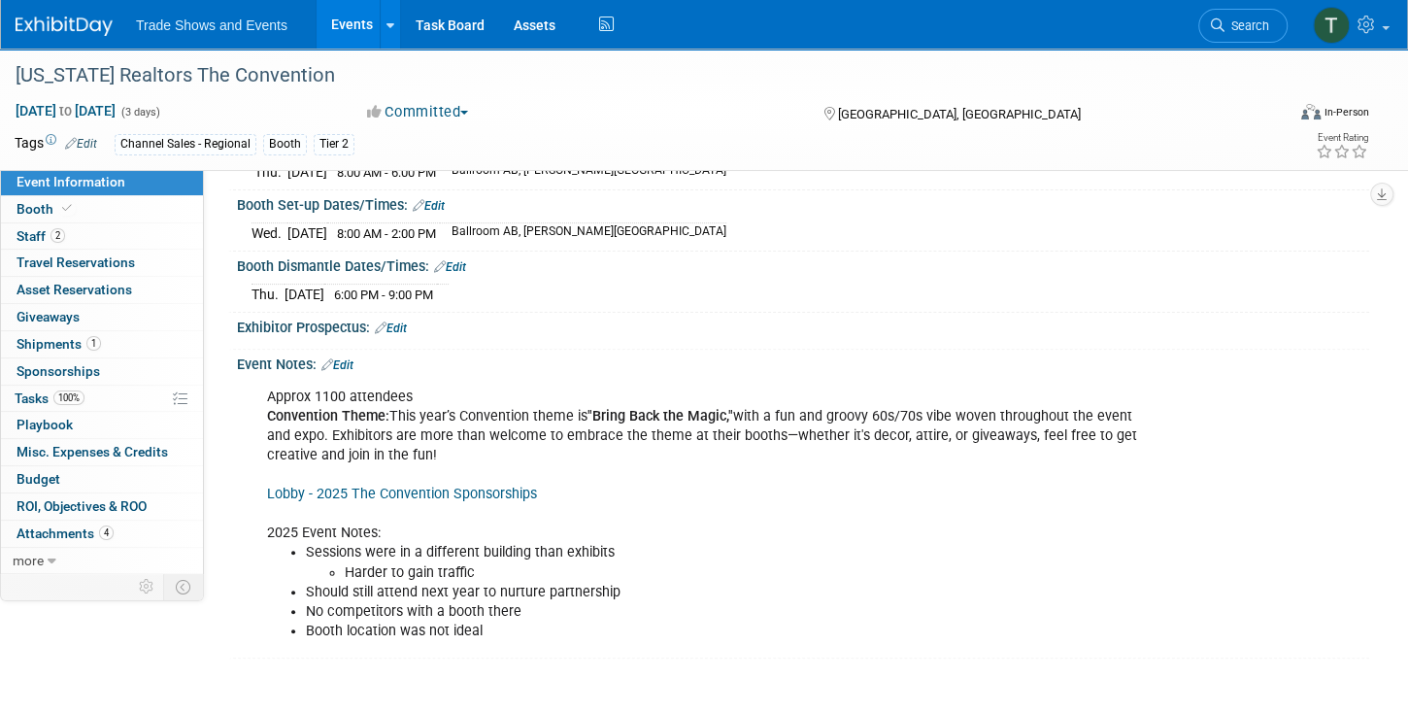
click at [406, 525] on div "Approx 1100 attendees Convention Theme: This year’s Convention theme is "Bring …" at bounding box center [701, 514] width 897 height 273
click at [349, 358] on link "Edit" at bounding box center [337, 365] width 32 height 14
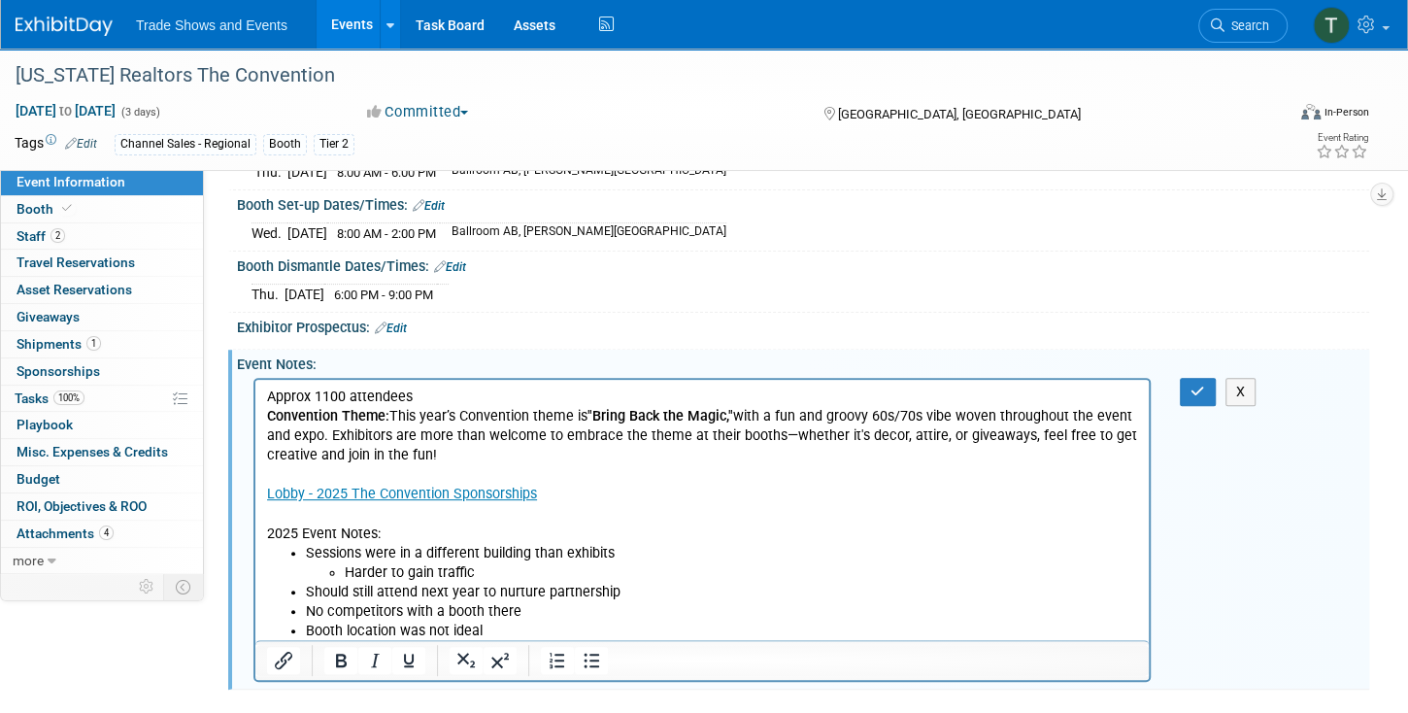
click at [525, 633] on li "Booth location was not ideal" at bounding box center [722, 630] width 832 height 19
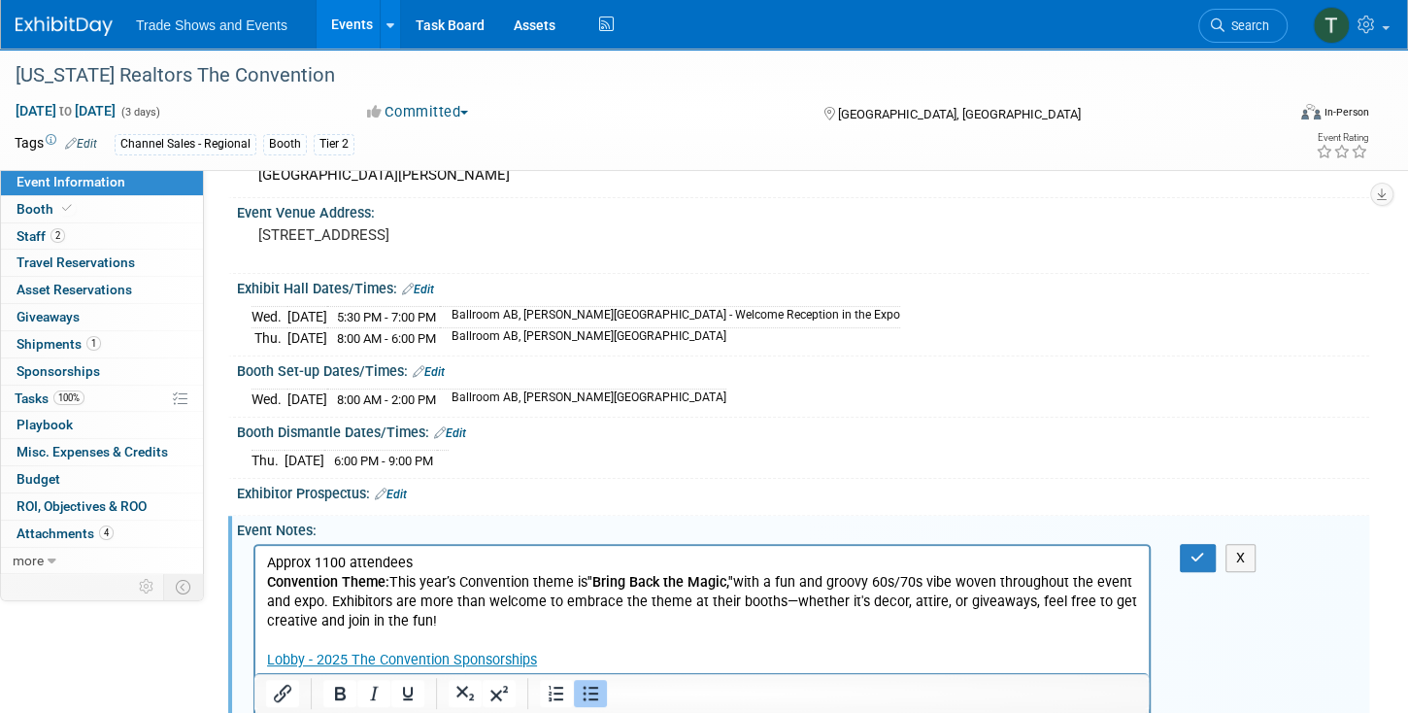
scroll to position [166, 0]
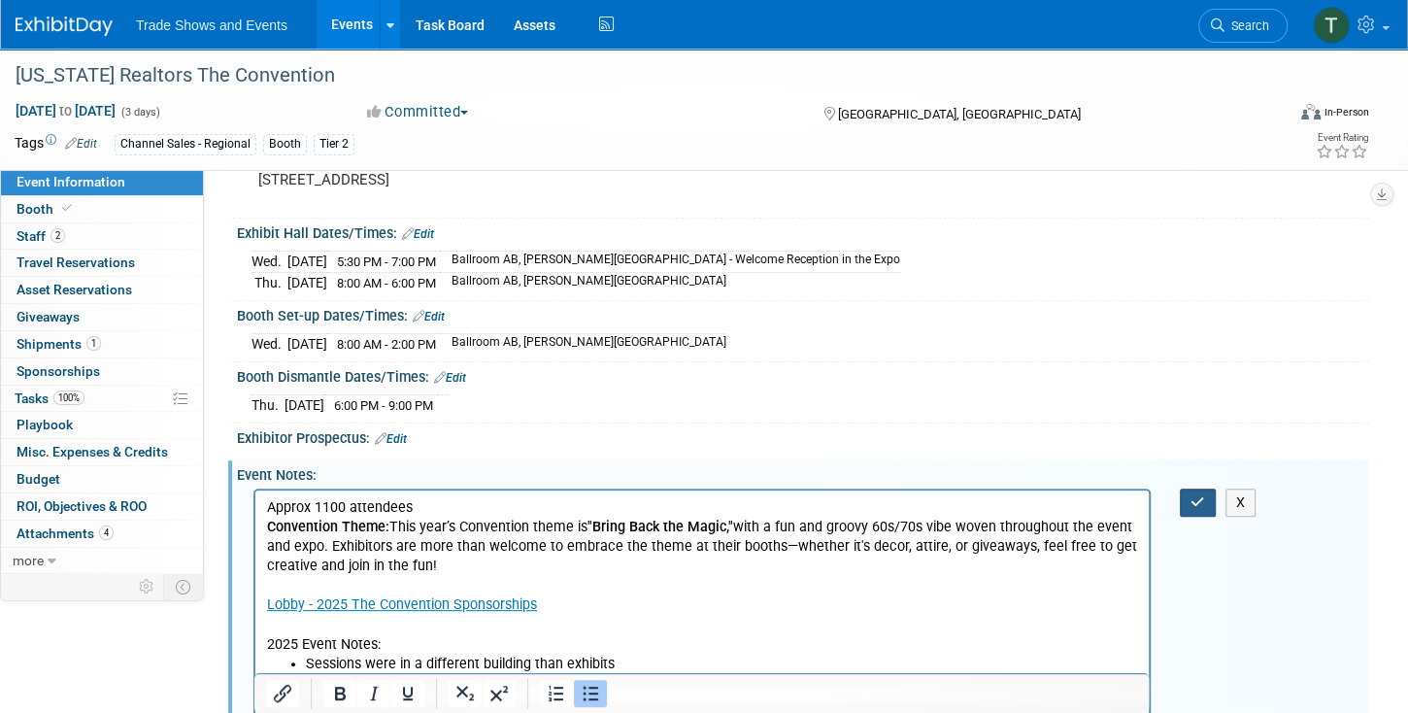
click at [1201, 495] on icon "button" at bounding box center [1198, 502] width 15 height 14
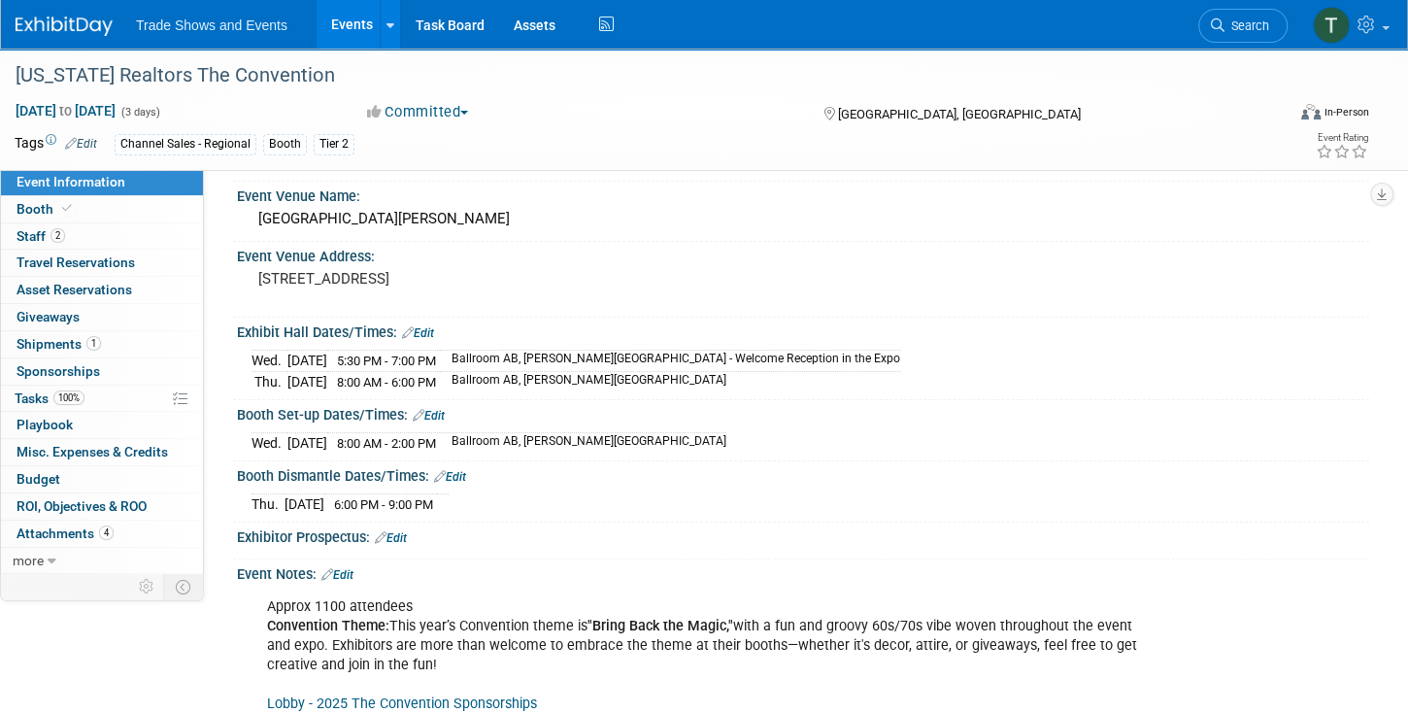
scroll to position [0, 0]
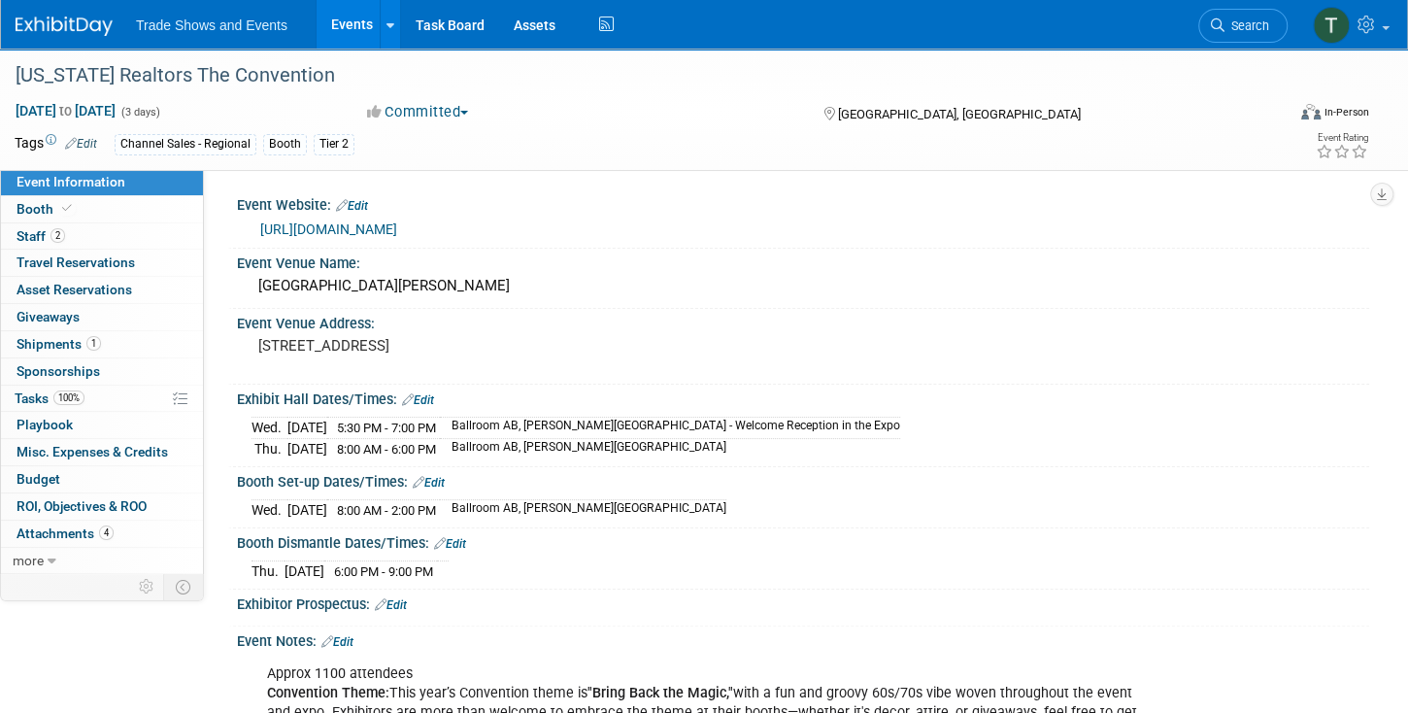
click at [365, 226] on link "https://www.convention.mirealtors.com/" at bounding box center [328, 229] width 137 height 16
